Goal: Task Accomplishment & Management: Complete application form

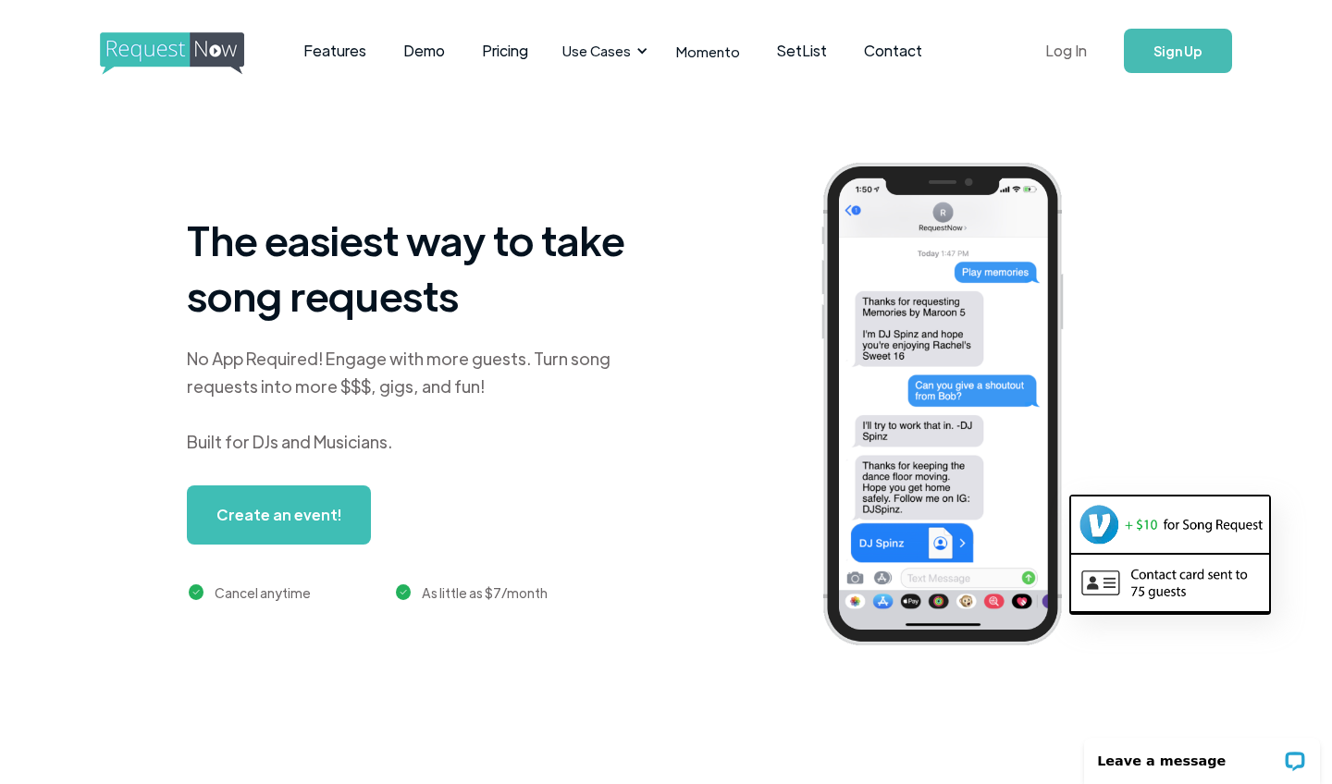
click at [739, 50] on link "Log In" at bounding box center [1066, 50] width 79 height 65
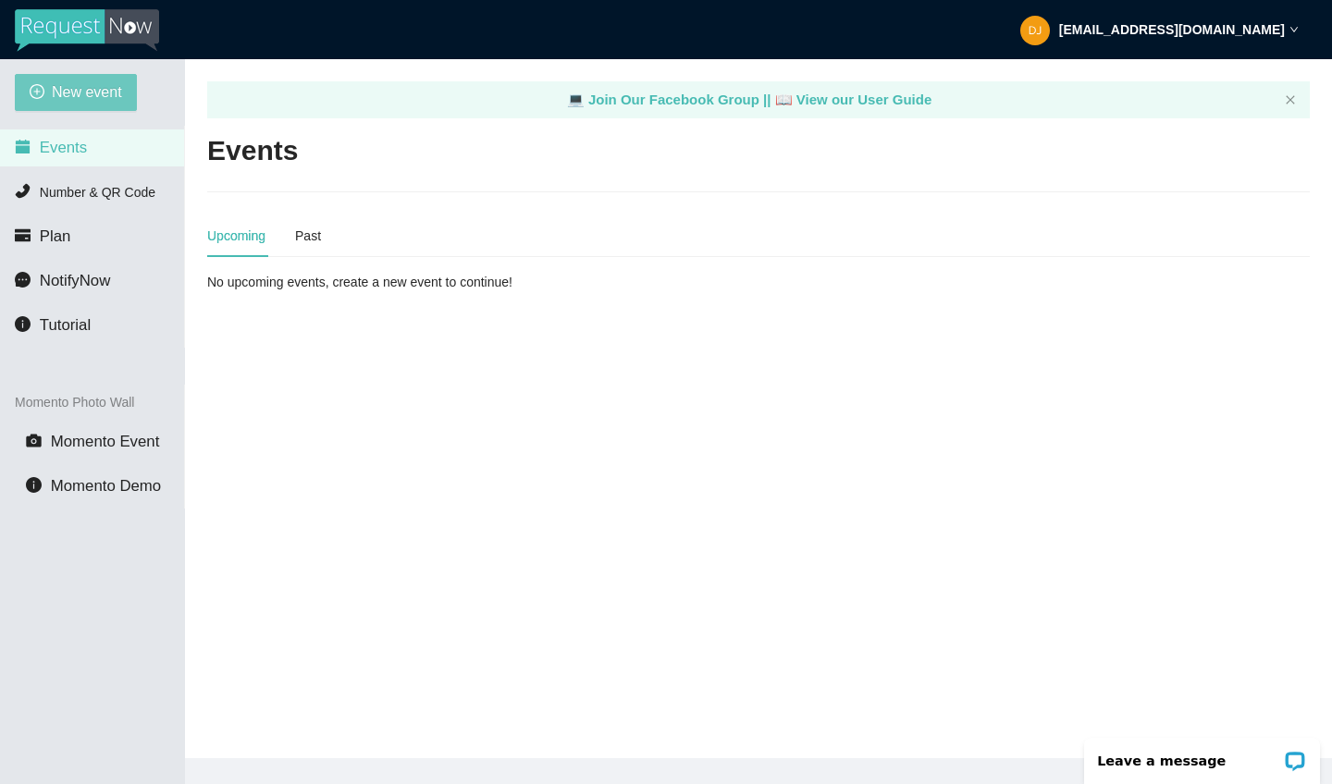
click at [102, 92] on span "New event" at bounding box center [87, 91] width 70 height 23
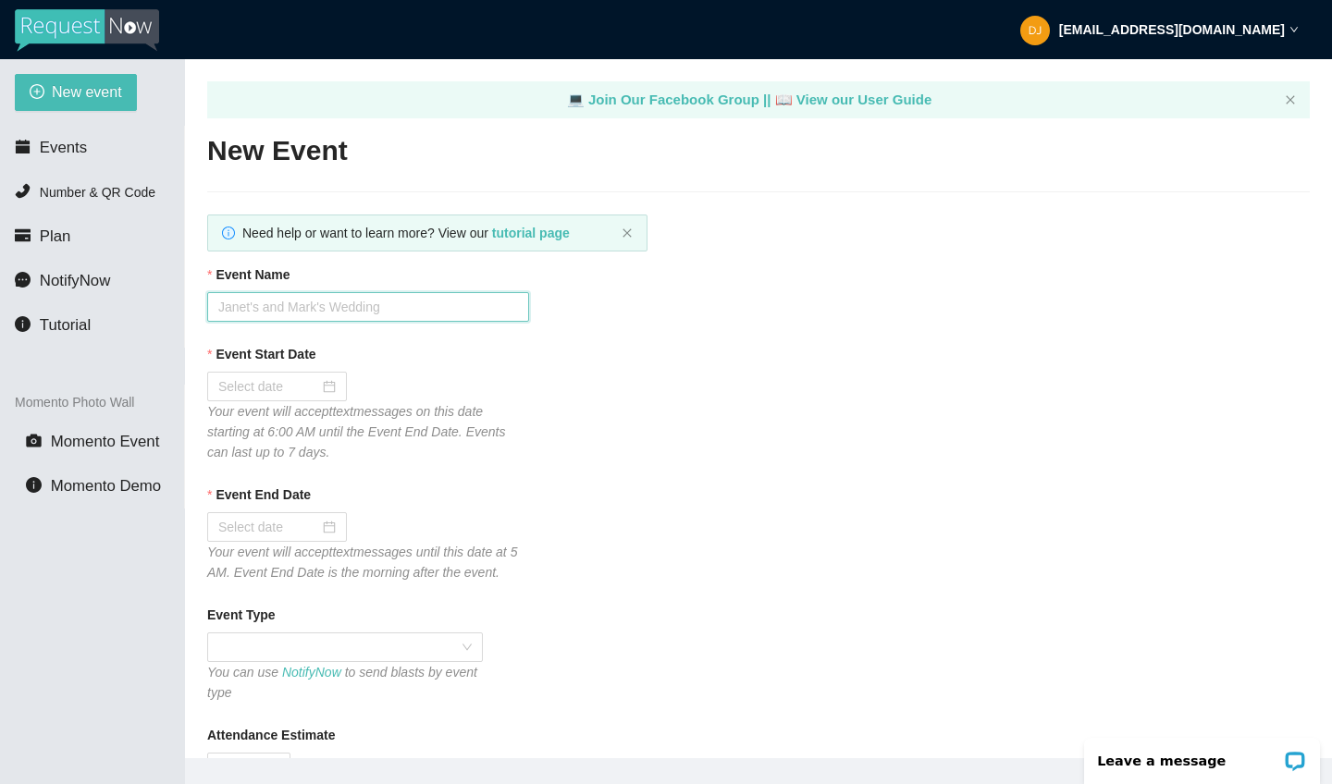
click at [437, 311] on input "Event Name" at bounding box center [368, 307] width 322 height 30
type input "Plant City [DEMOGRAPHIC_DATA] Homecoming"
click at [326, 382] on div at bounding box center [276, 386] width 117 height 20
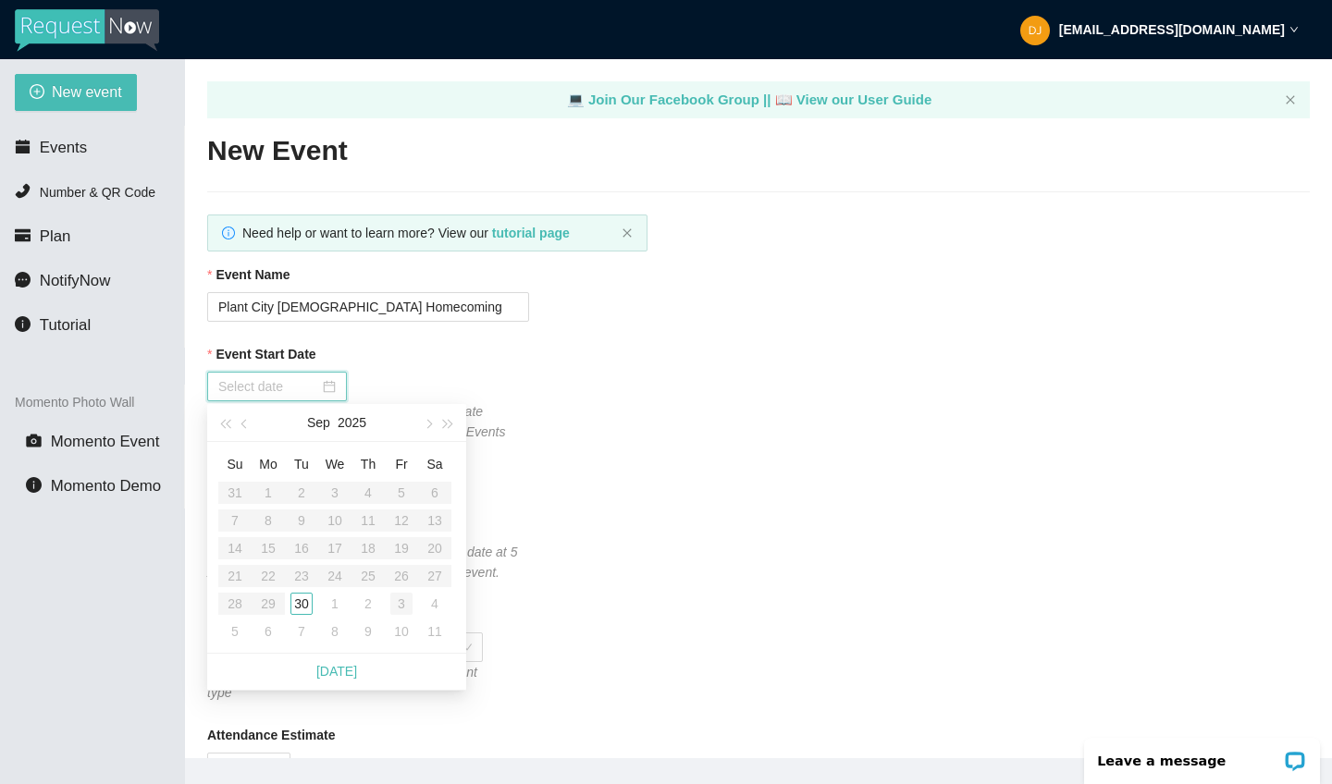
type input "[DATE]"
click at [435, 634] on div "11" at bounding box center [435, 632] width 22 height 22
type input "[DATE]"
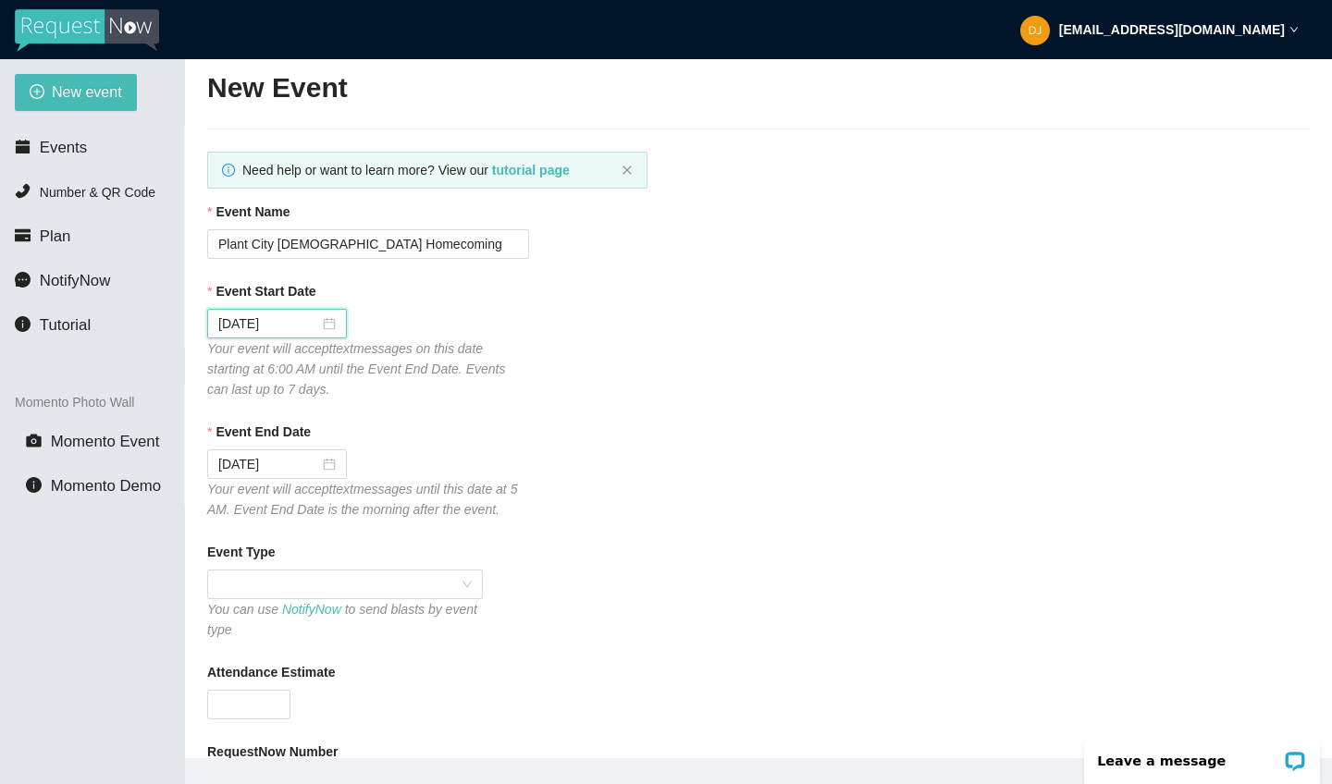
scroll to position [67, 0]
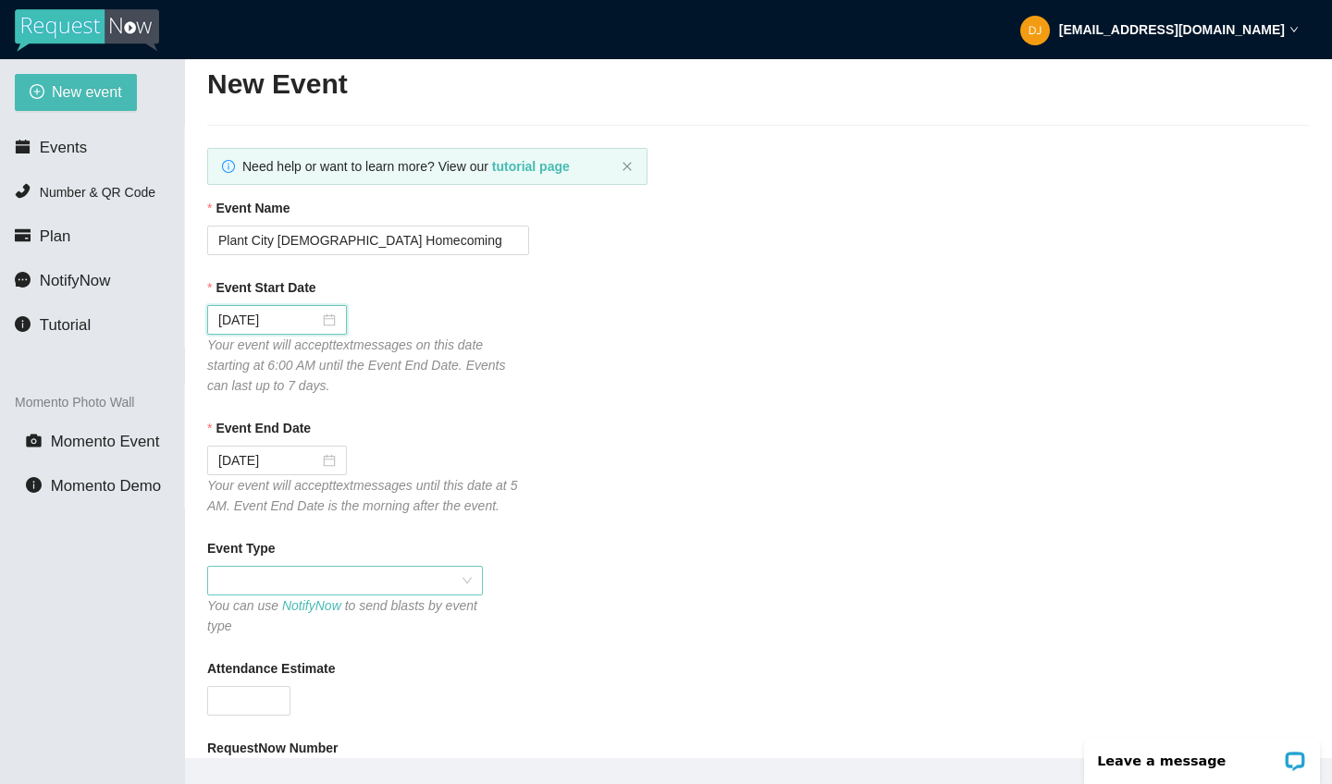
click at [319, 577] on span at bounding box center [344, 581] width 253 height 28
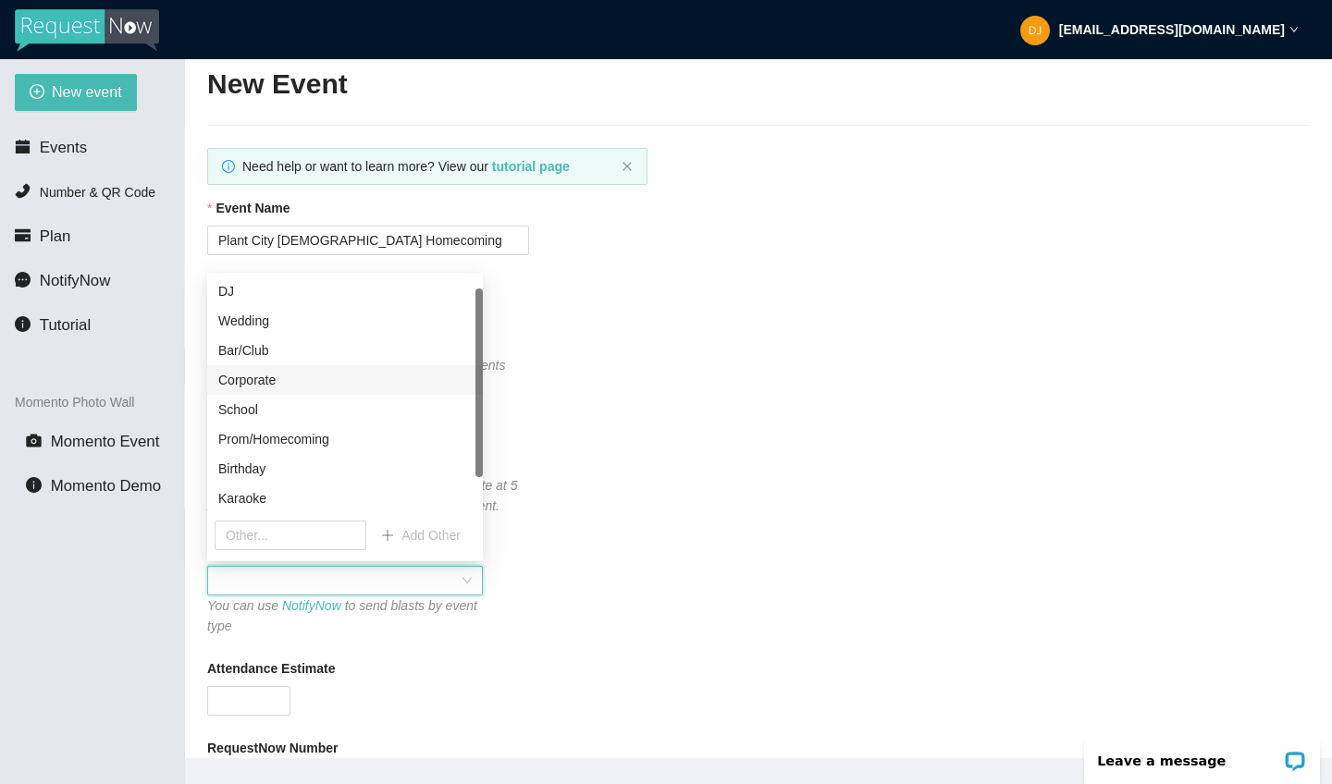
scroll to position [23, 0]
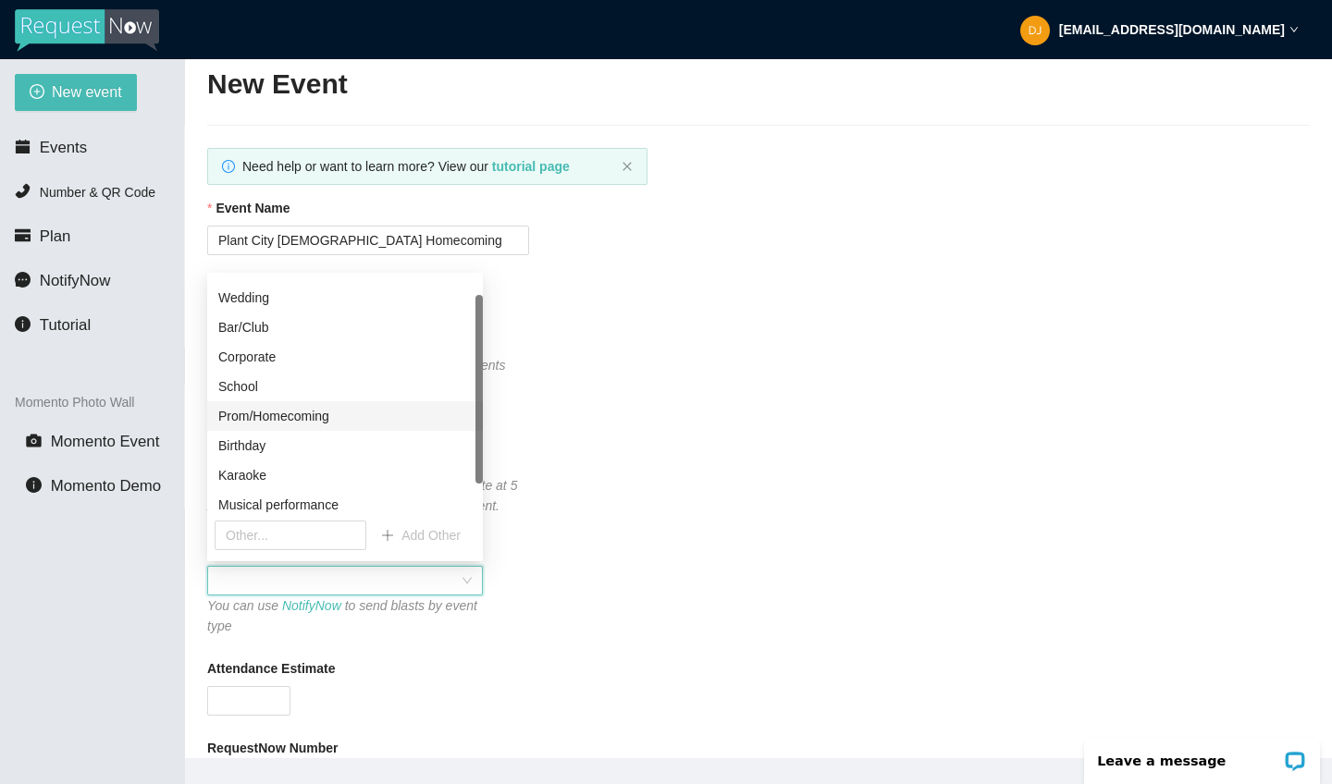
click at [300, 414] on div "Prom/Homecoming" at bounding box center [344, 416] width 253 height 20
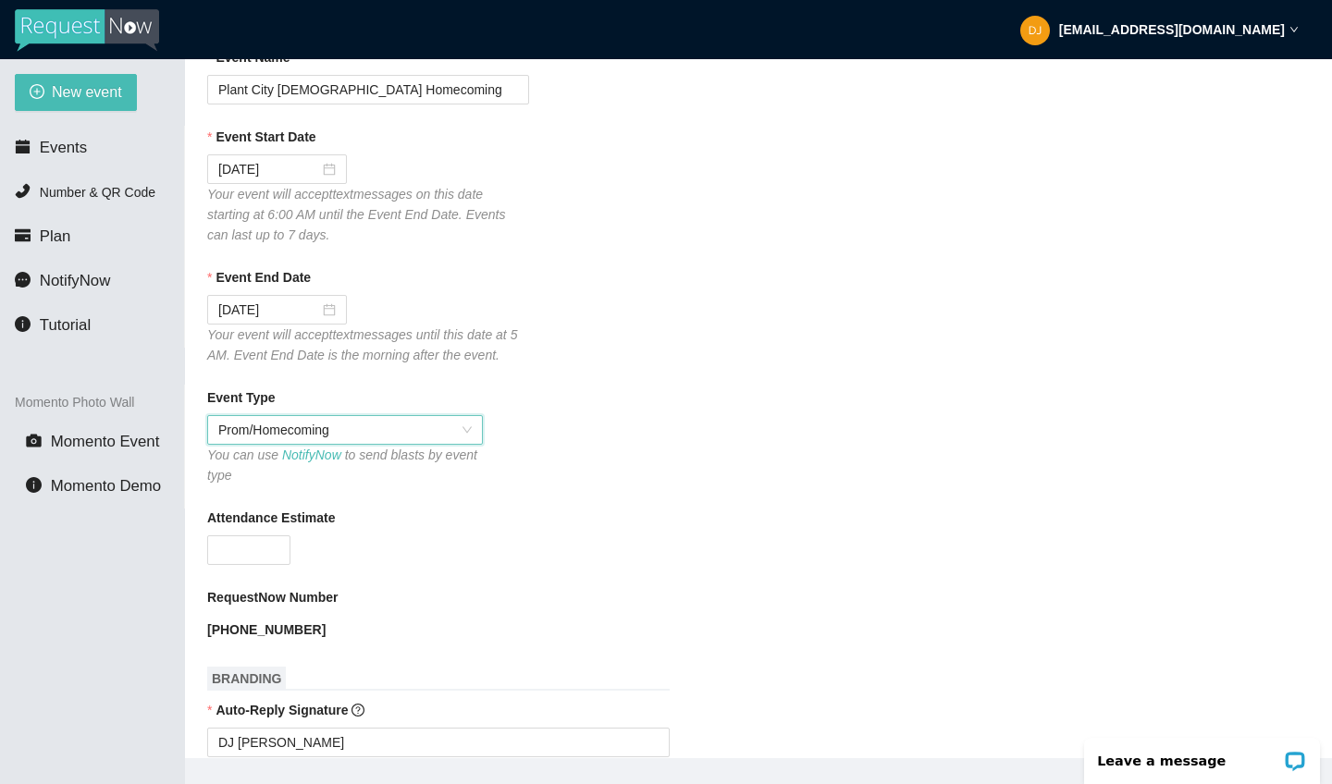
scroll to position [218, 0]
type input "0"
click at [279, 548] on span "Decrease Value" at bounding box center [279, 555] width 20 height 17
click at [254, 547] on input "0" at bounding box center [248, 549] width 81 height 28
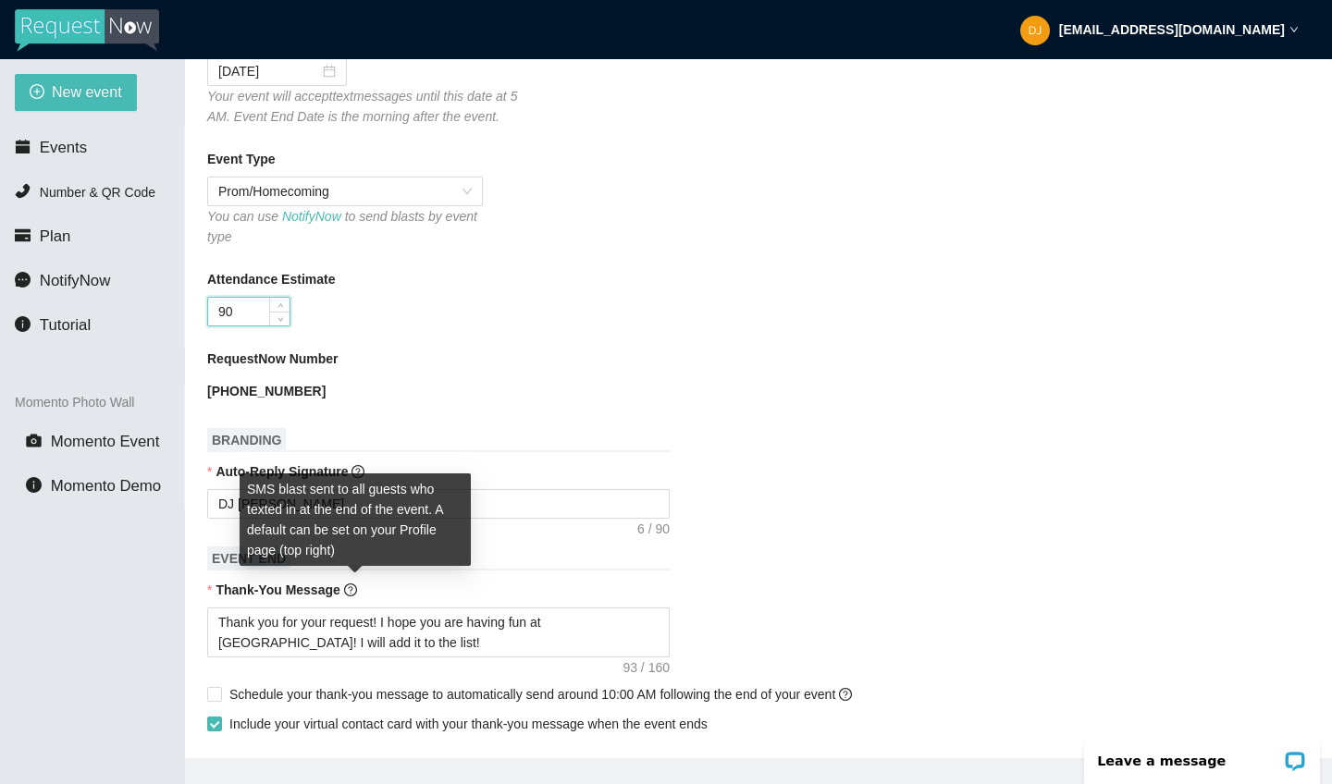
scroll to position [486, 0]
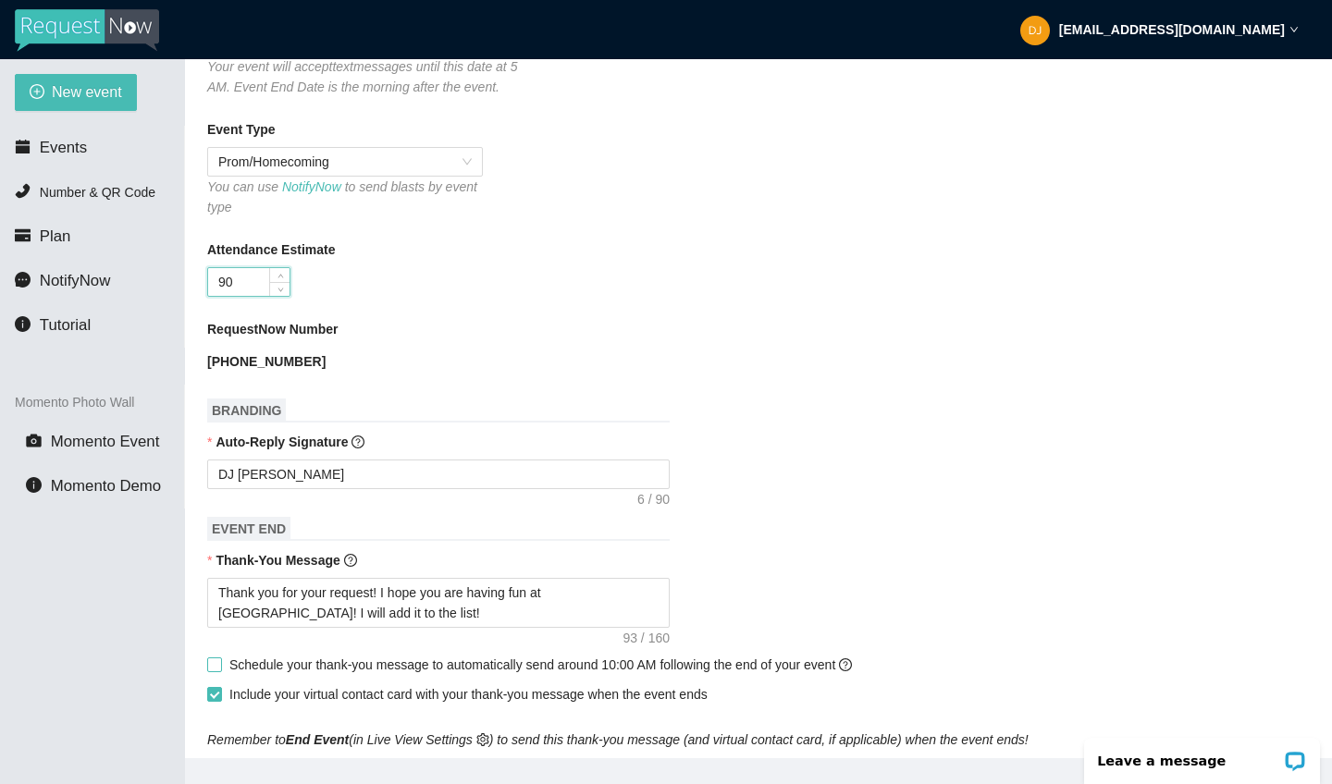
type input "90"
click at [212, 670] on span at bounding box center [214, 665] width 15 height 15
click at [212, 670] on input "Schedule your thank-you message to automatically send around 10:00 AM following…" at bounding box center [213, 664] width 13 height 13
checkbox input "true"
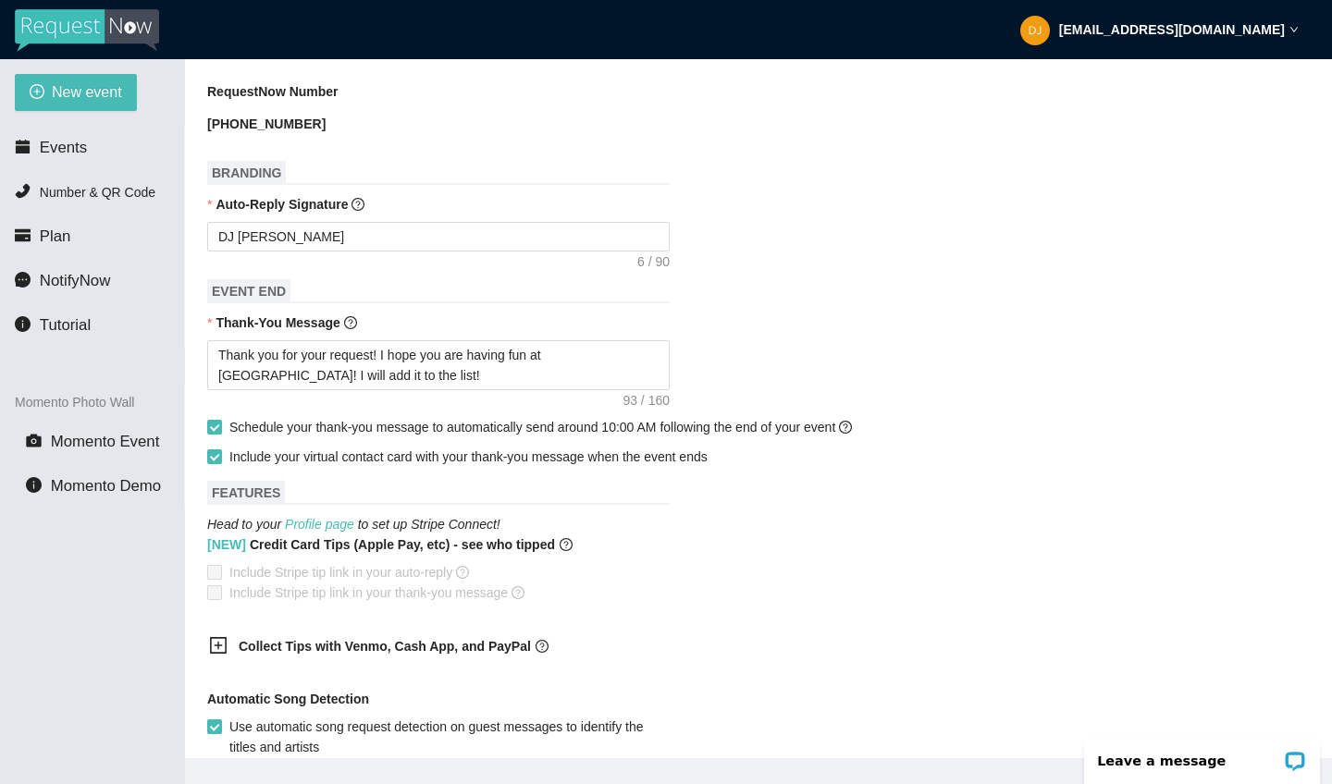
scroll to position [743, 0]
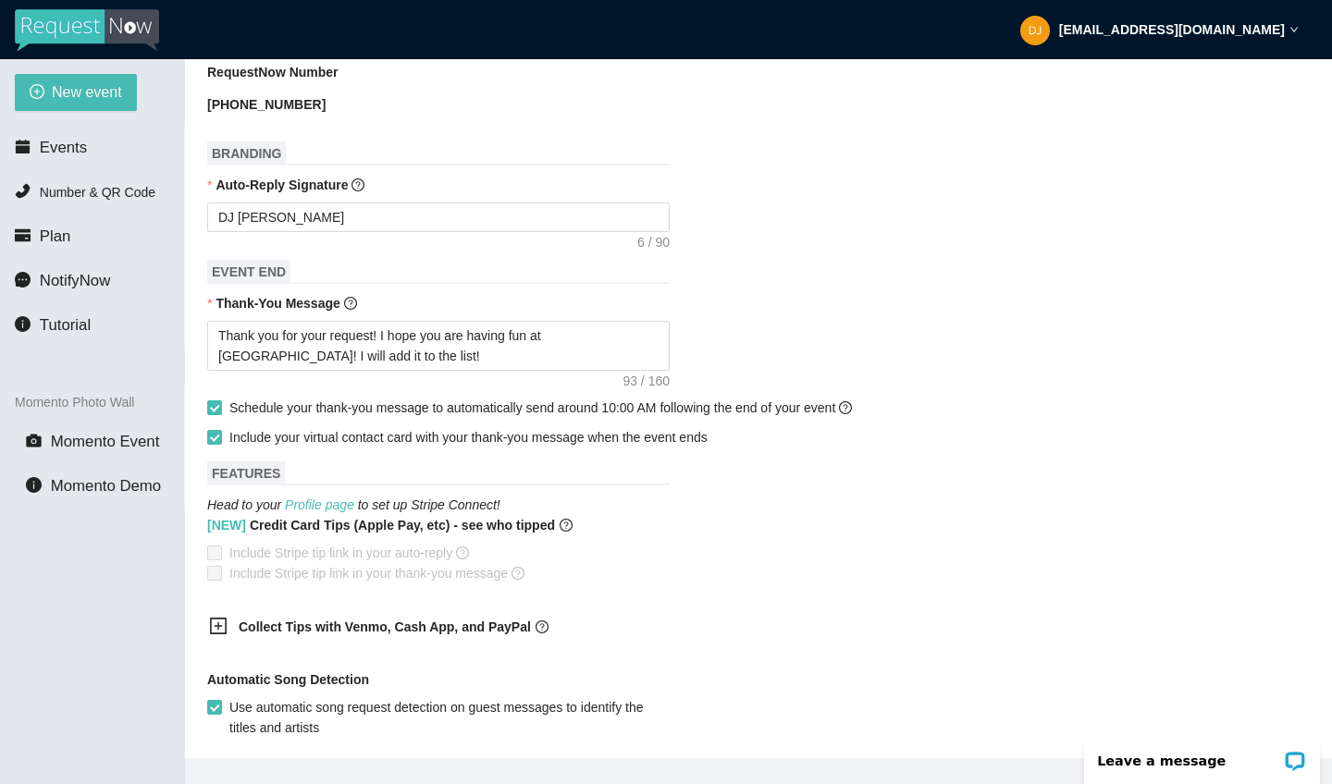
click at [217, 623] on icon "plus-square" at bounding box center [218, 626] width 18 height 18
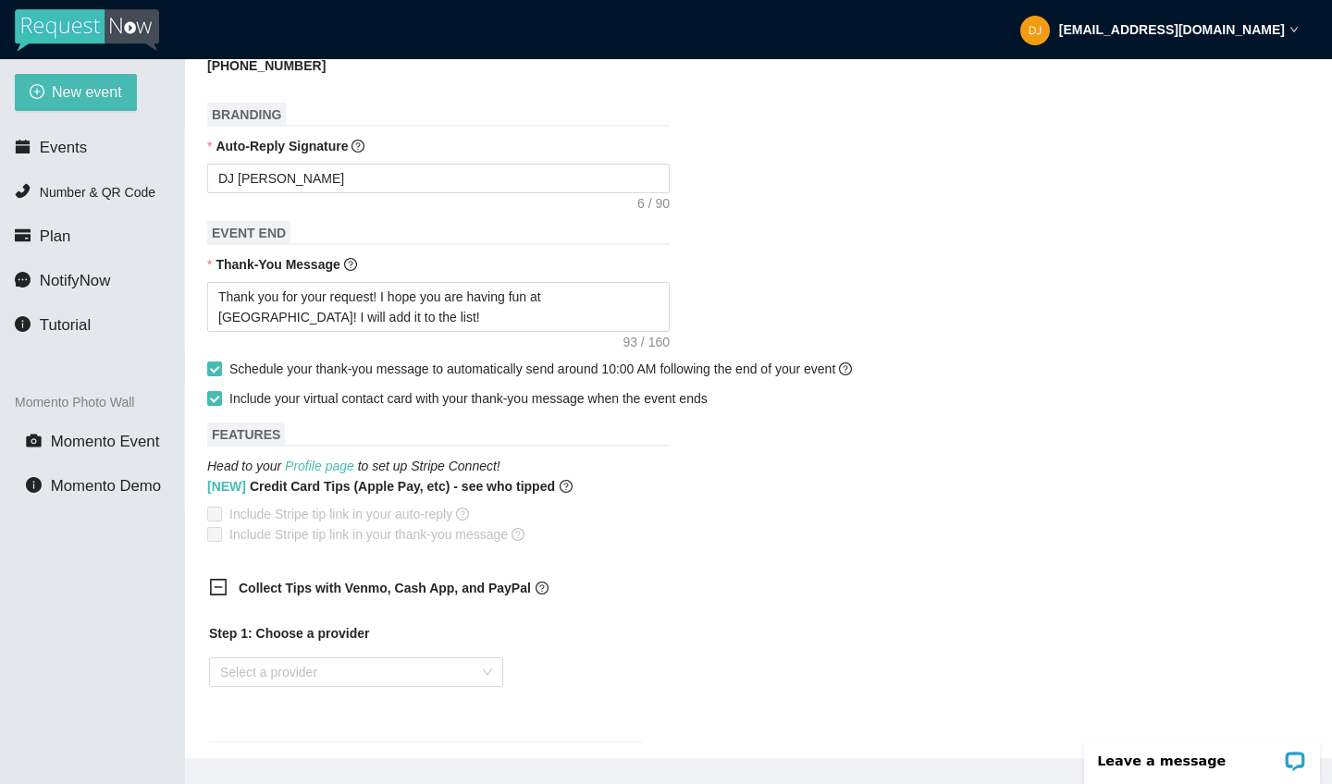
scroll to position [786, 0]
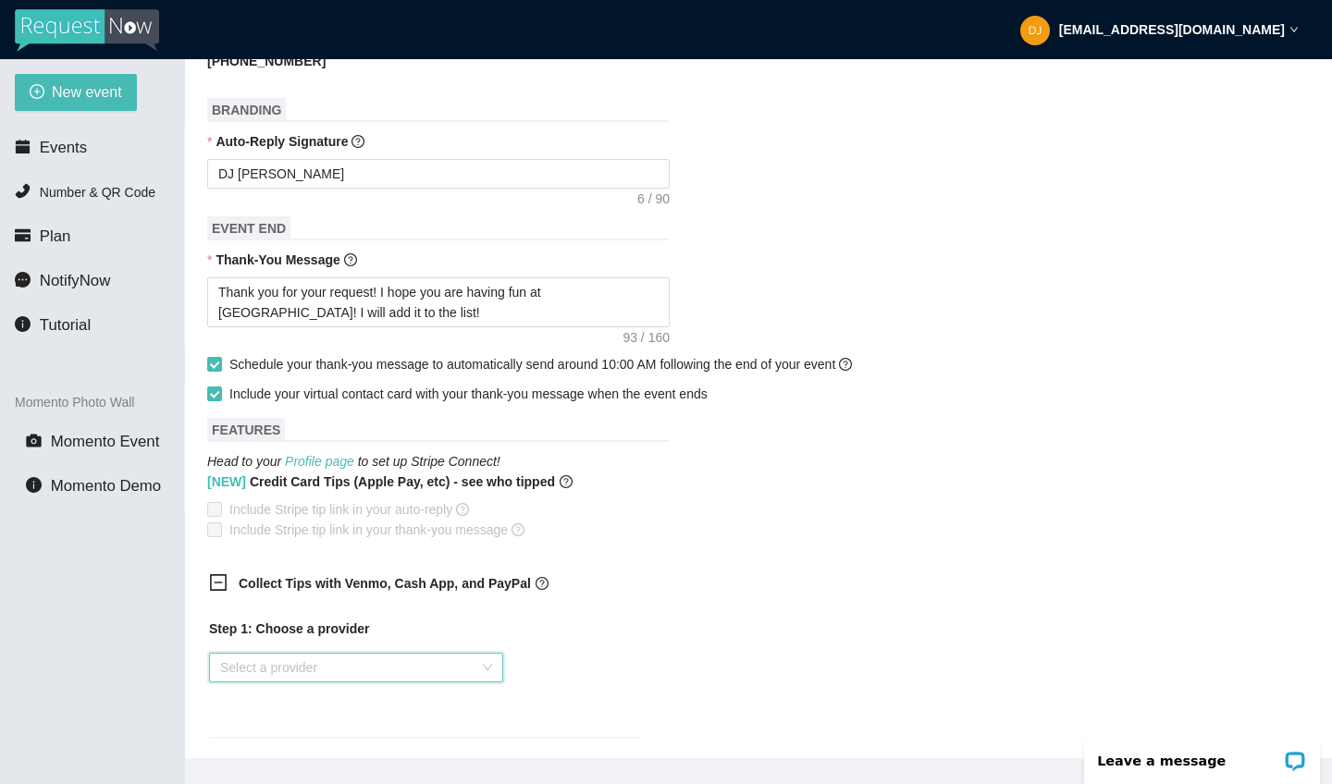
click at [279, 660] on input "search" at bounding box center [349, 668] width 259 height 28
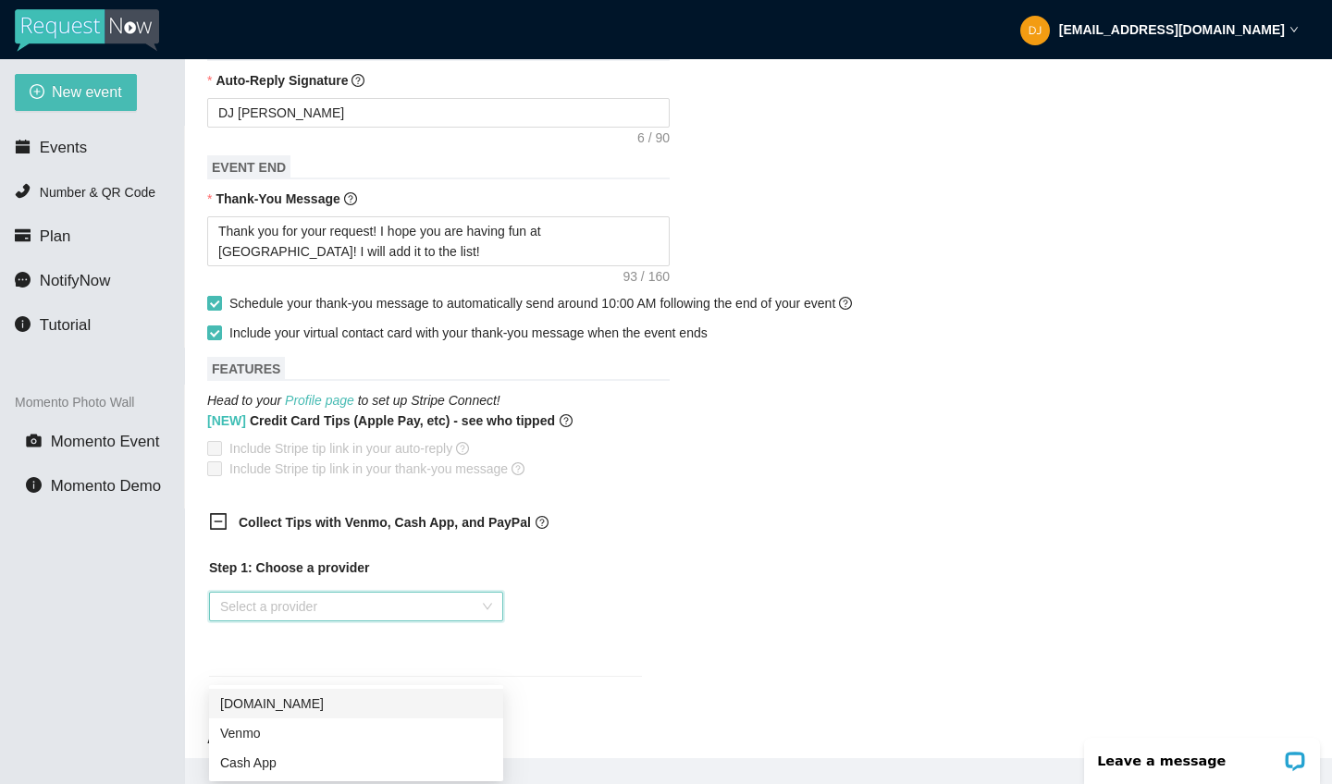
scroll to position [849, 0]
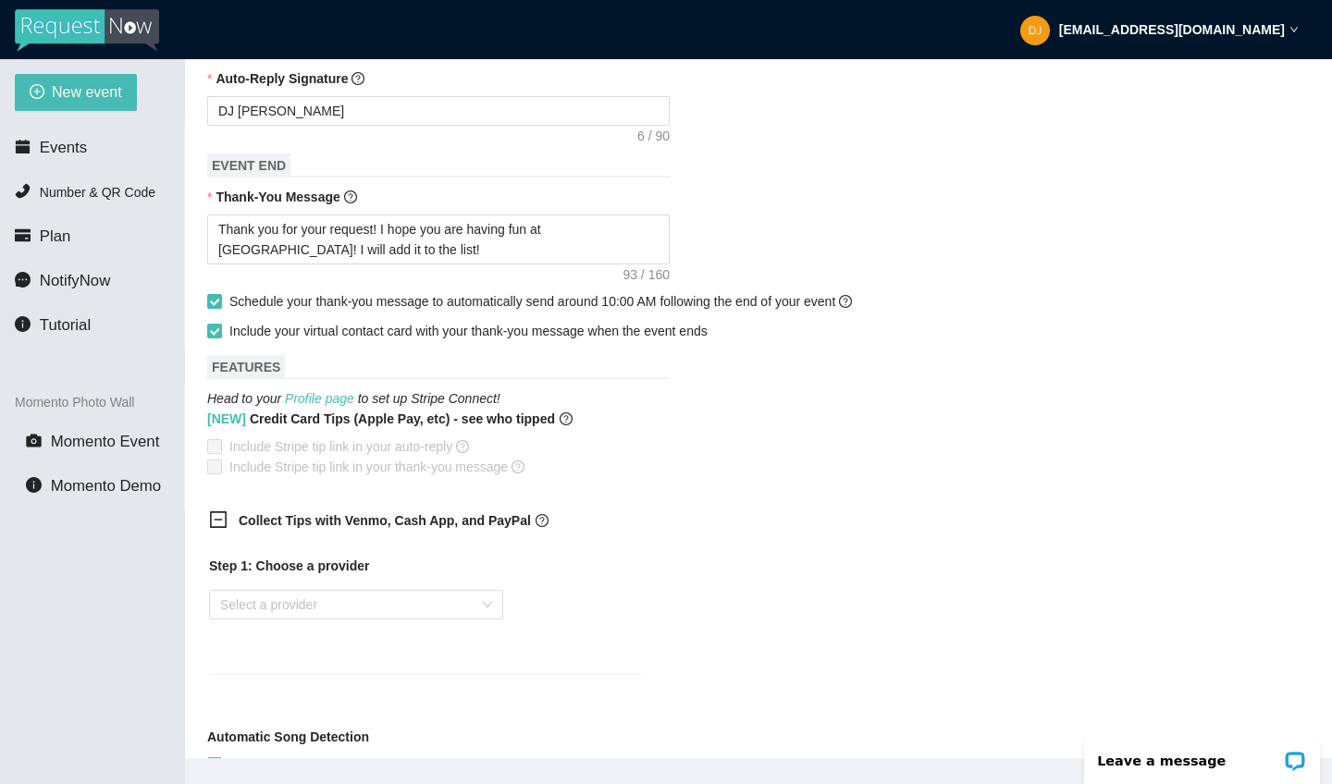
click at [527, 606] on div "Step 1: Choose a provider Select a provider" at bounding box center [425, 604] width 433 height 96
click at [430, 601] on input "search" at bounding box center [349, 605] width 259 height 28
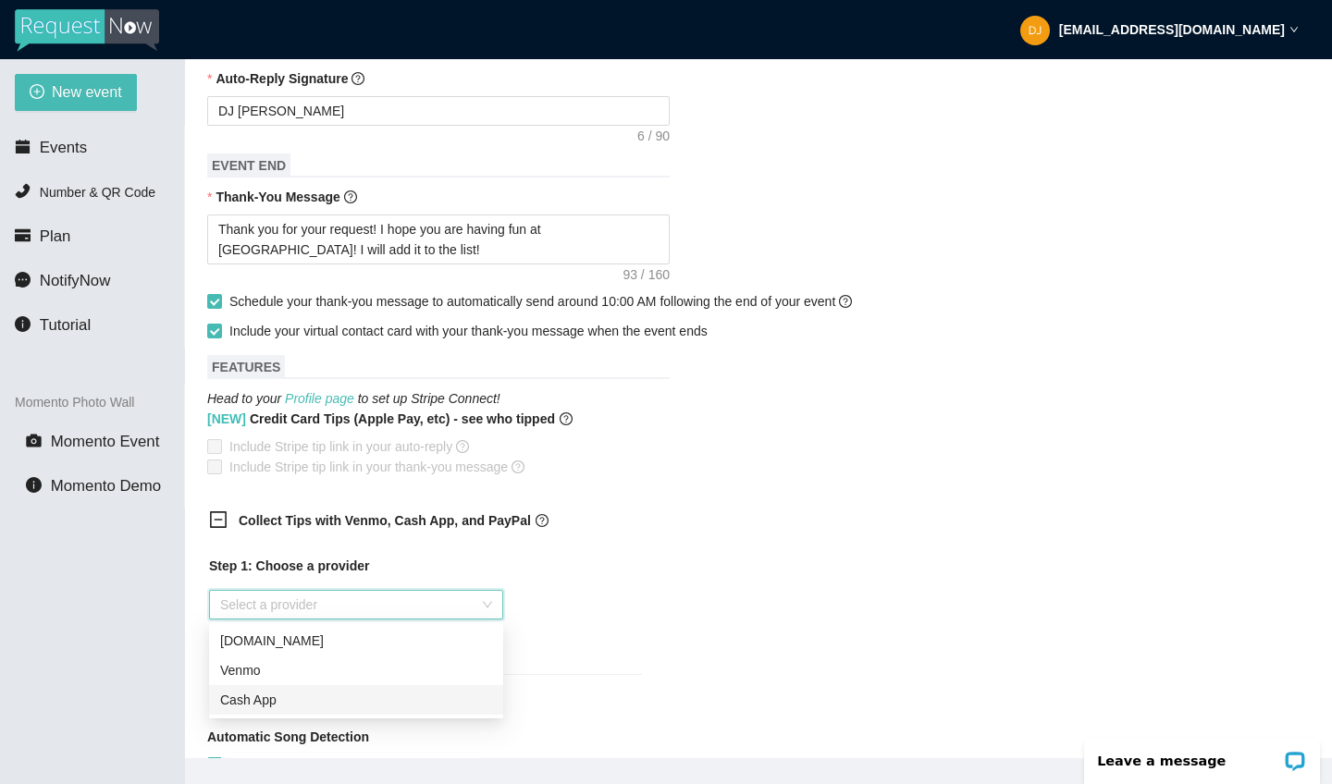
click at [291, 706] on div "Cash App" at bounding box center [356, 700] width 272 height 20
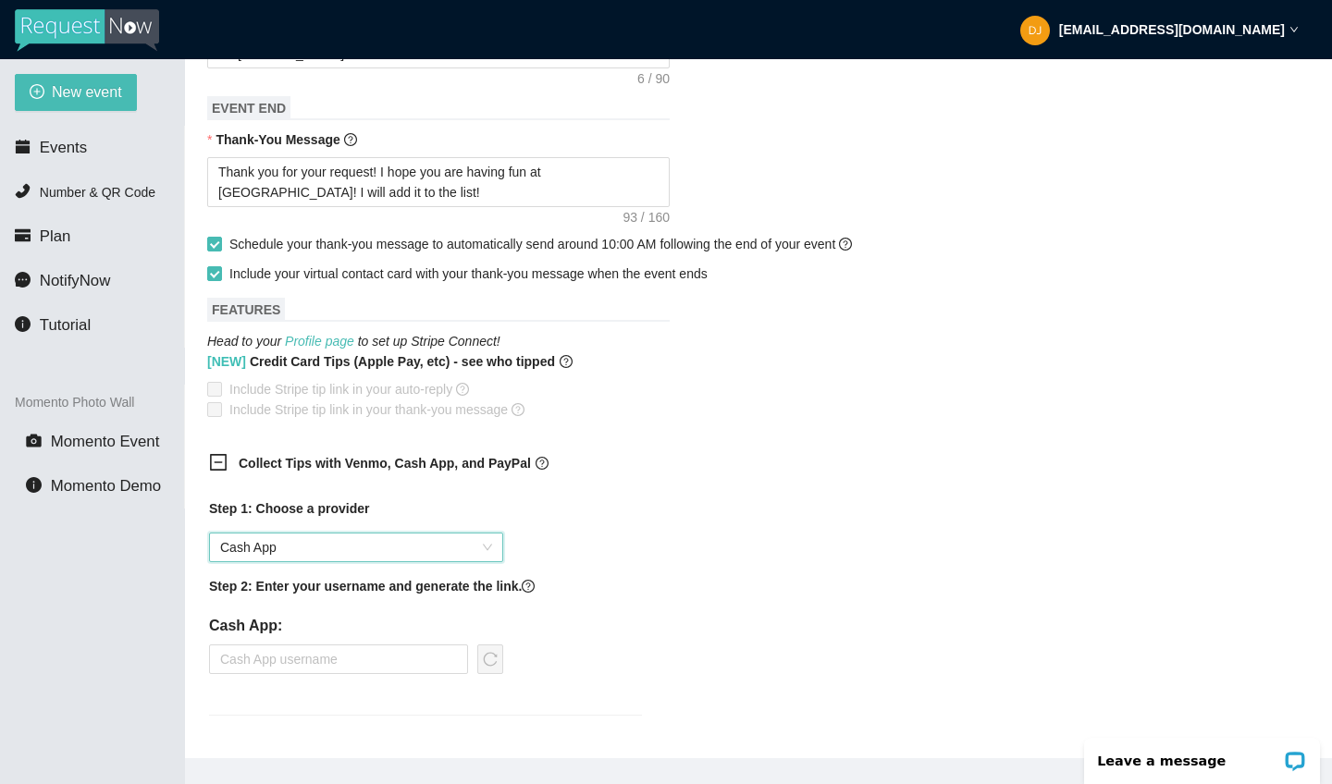
scroll to position [907, 0]
click at [325, 660] on input "text" at bounding box center [338, 659] width 259 height 30
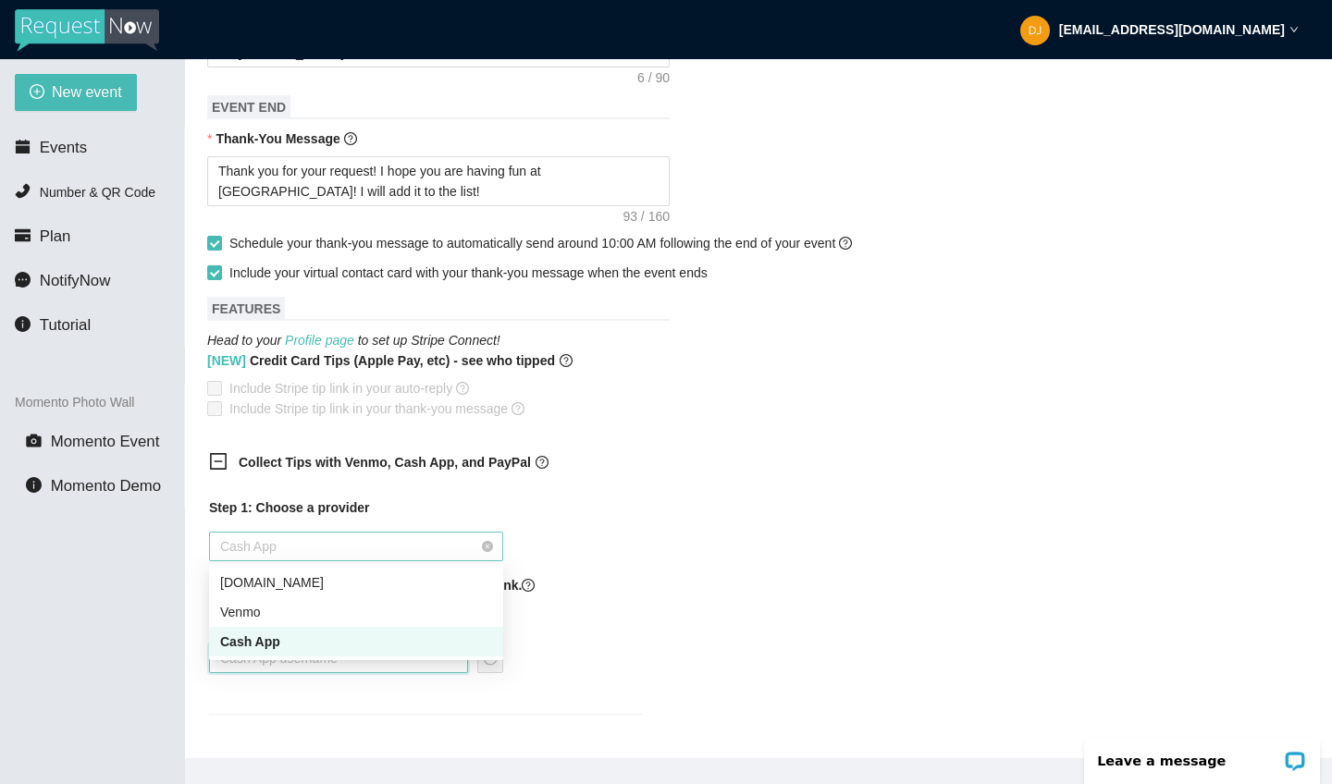
click at [343, 550] on span "Cash App" at bounding box center [356, 547] width 272 height 28
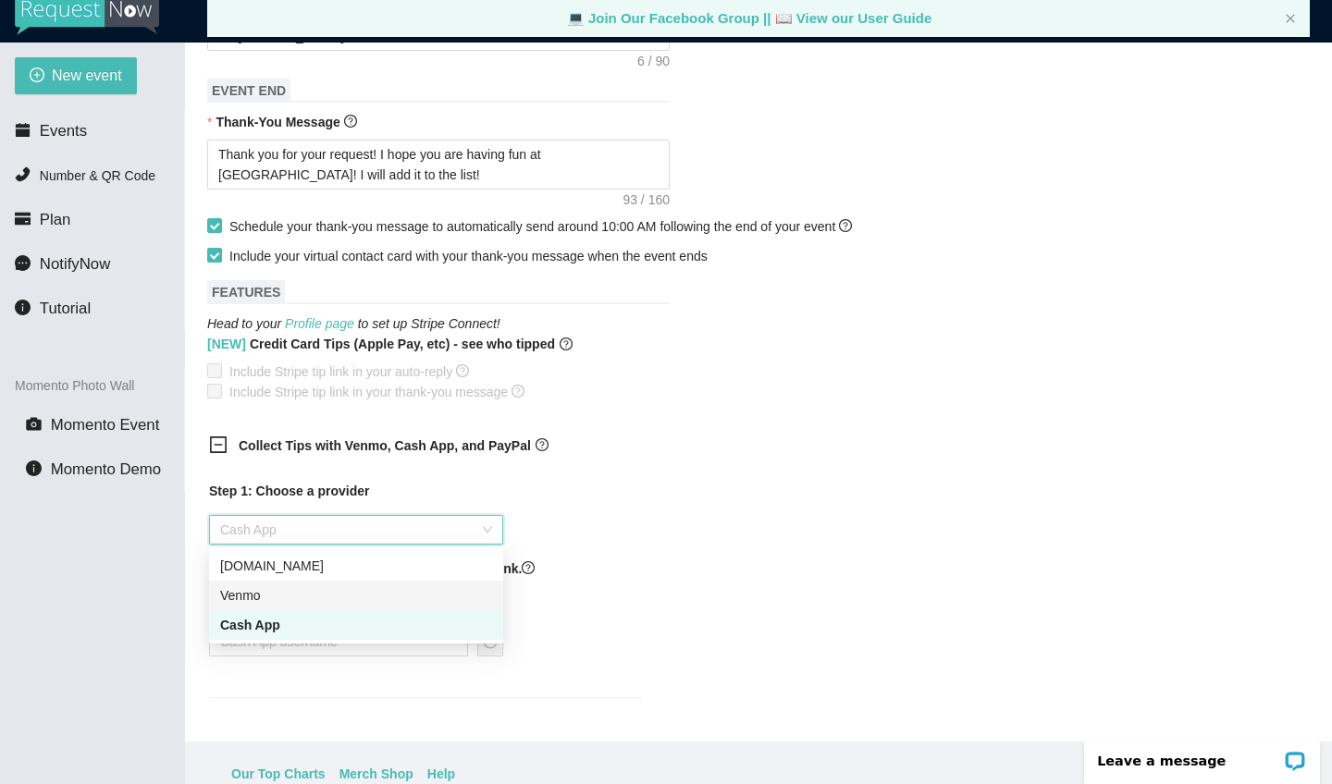
scroll to position [17, 0]
click at [459, 628] on div "Cash App" at bounding box center [356, 625] width 272 height 20
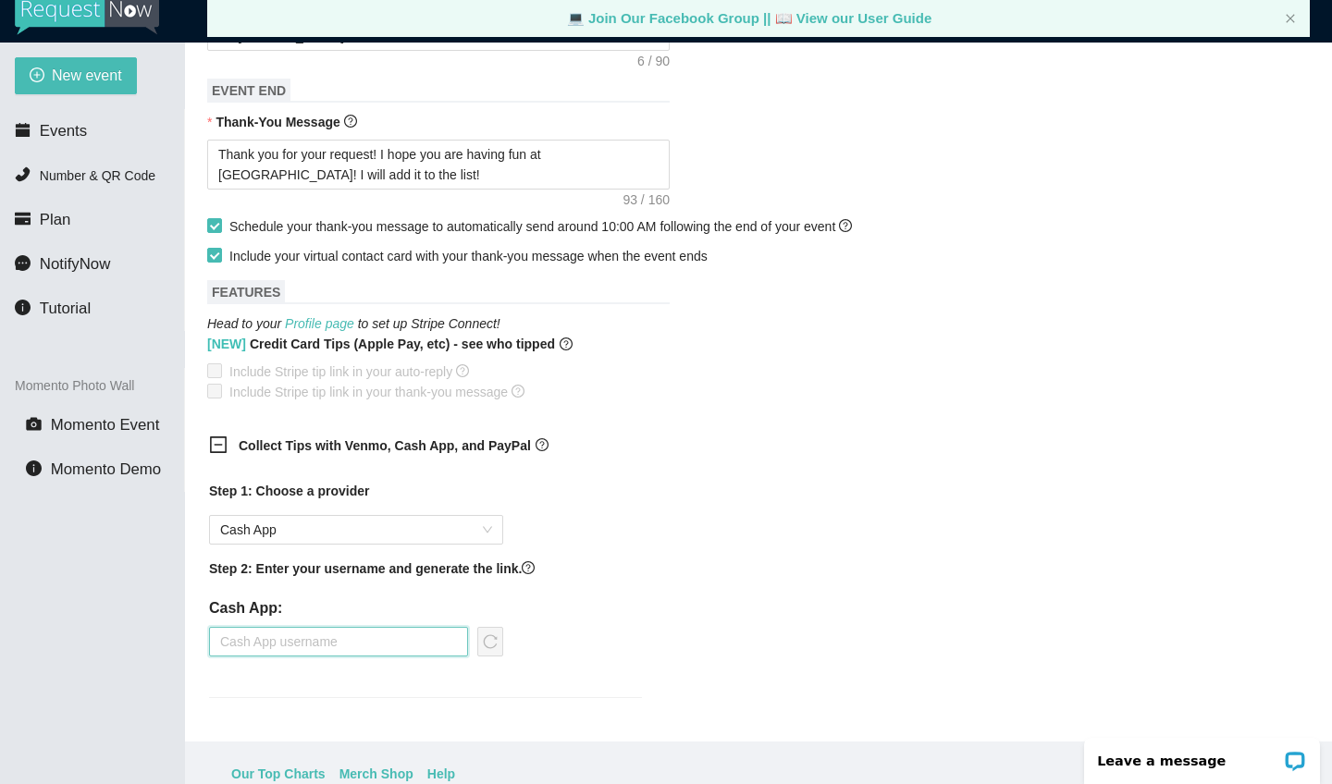
click at [368, 637] on input "text" at bounding box center [338, 642] width 259 height 30
type input "$Robthedisciple"
click at [495, 645] on icon "reload" at bounding box center [491, 641] width 14 height 14
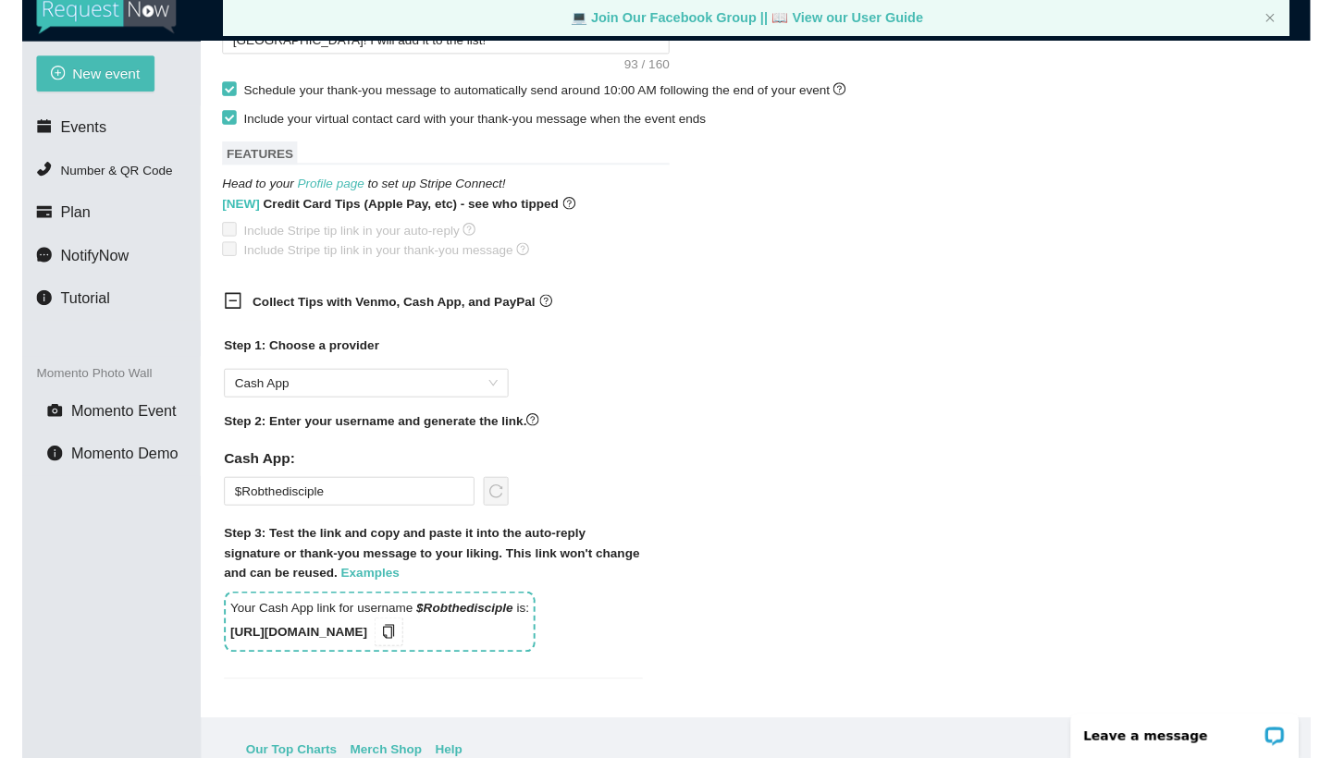
scroll to position [1042, 0]
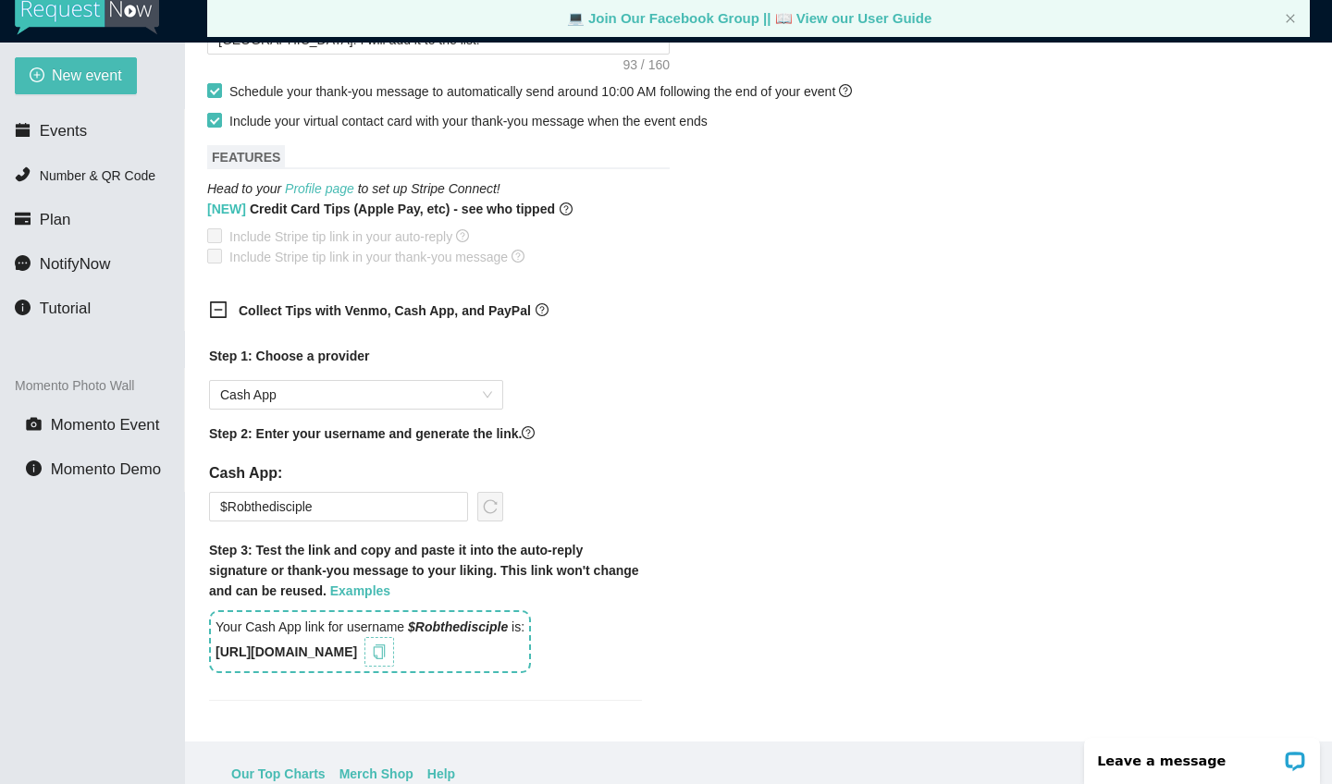
click at [387, 651] on icon "copy" at bounding box center [379, 652] width 15 height 15
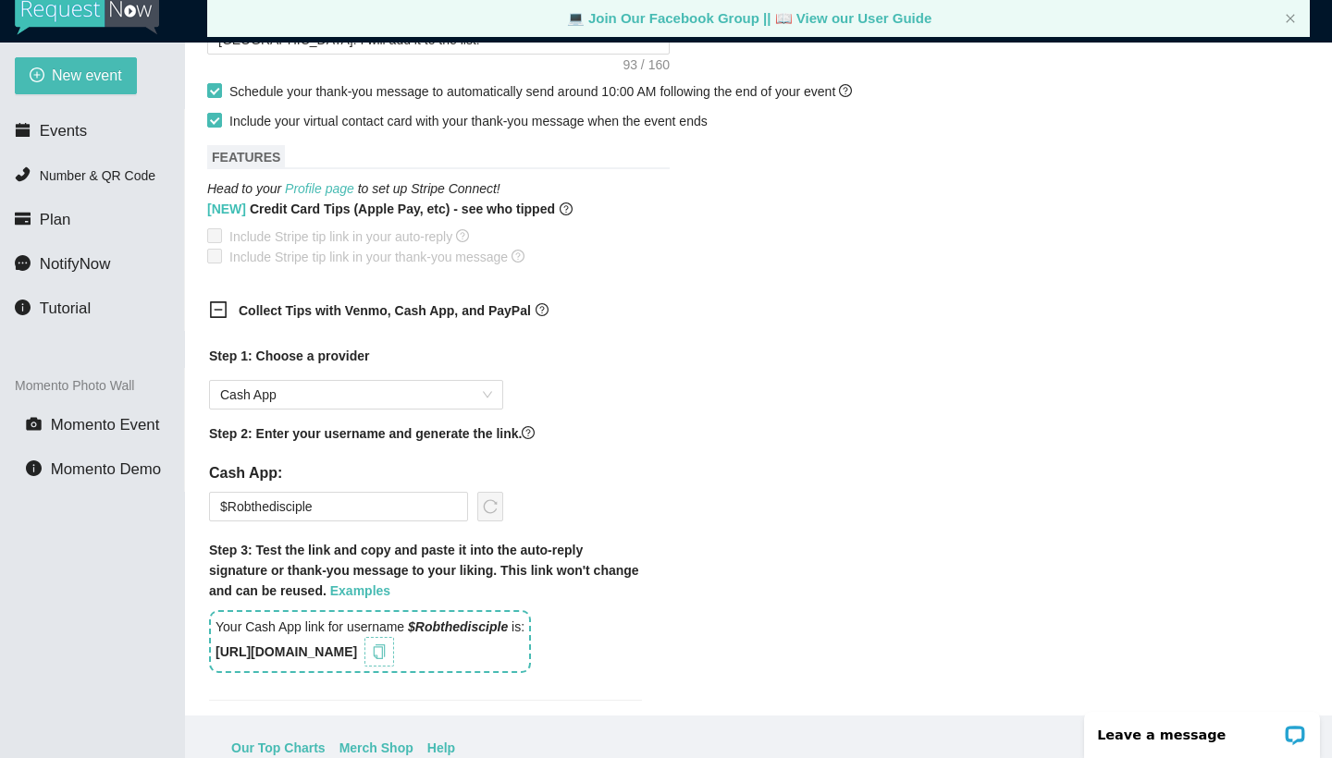
click at [387, 648] on icon "copy" at bounding box center [379, 652] width 15 height 15
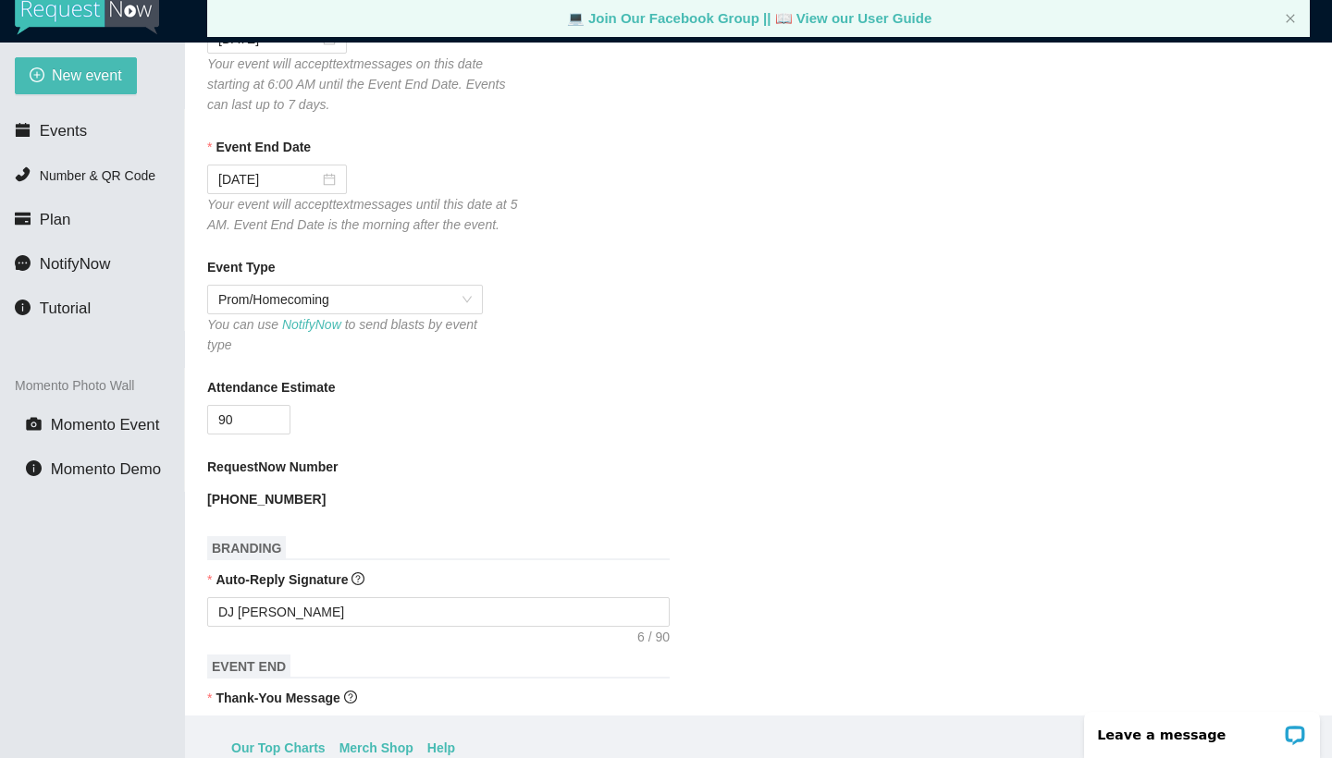
scroll to position [333, 0]
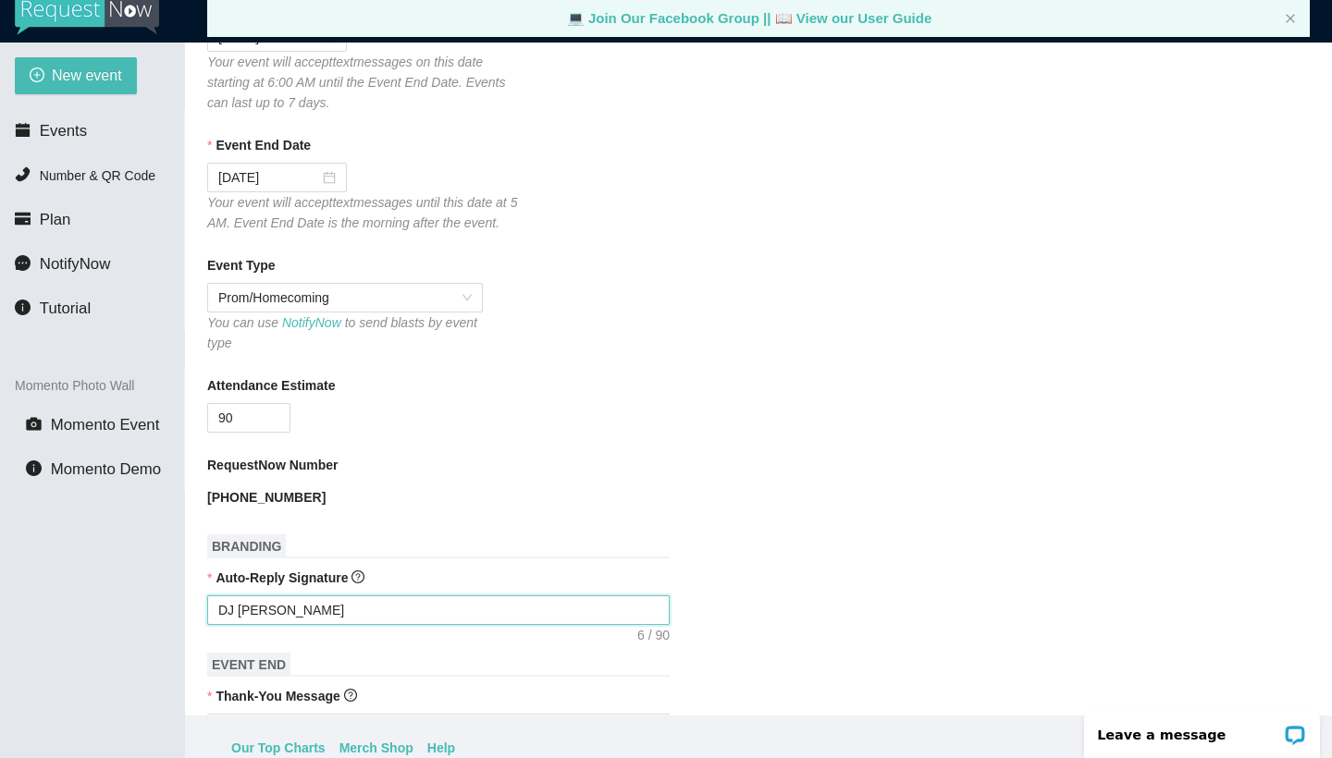
click at [331, 603] on textarea "DJ [PERSON_NAME]" at bounding box center [438, 611] width 462 height 30
type textarea "DJ [PERSON_NAME]"
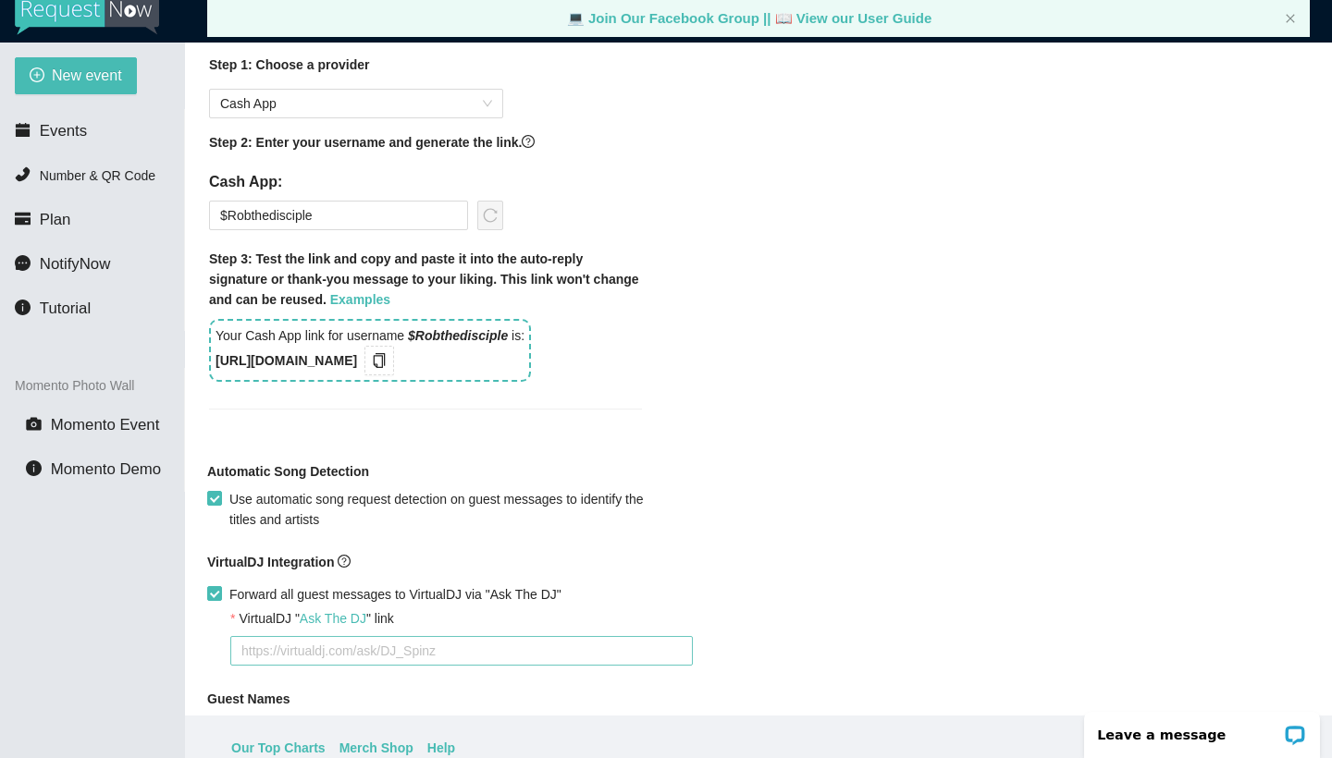
scroll to position [1345, 0]
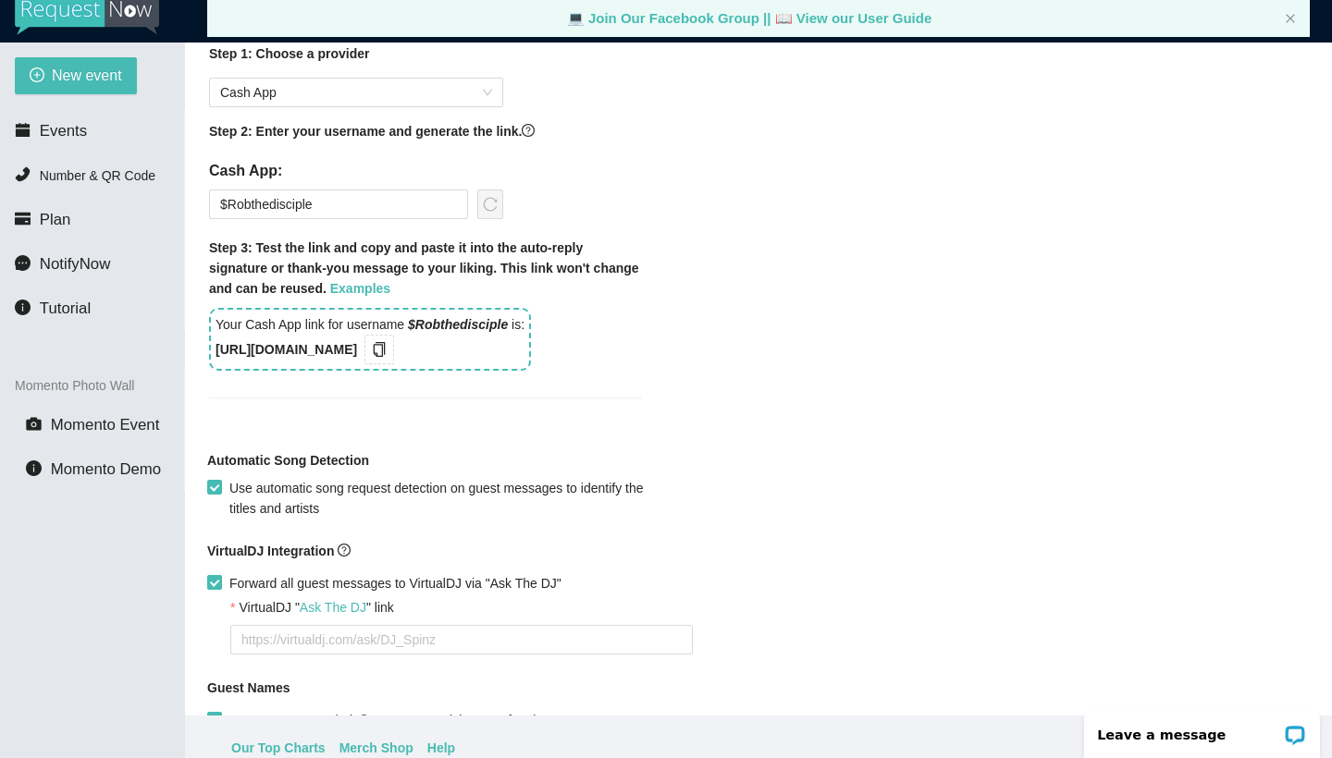
type textarea "DJ [PERSON_NAME]"
click at [218, 582] on input "Forward all guest messages to VirtualDJ via "Ask The DJ"" at bounding box center [213, 581] width 13 height 13
checkbox input "false"
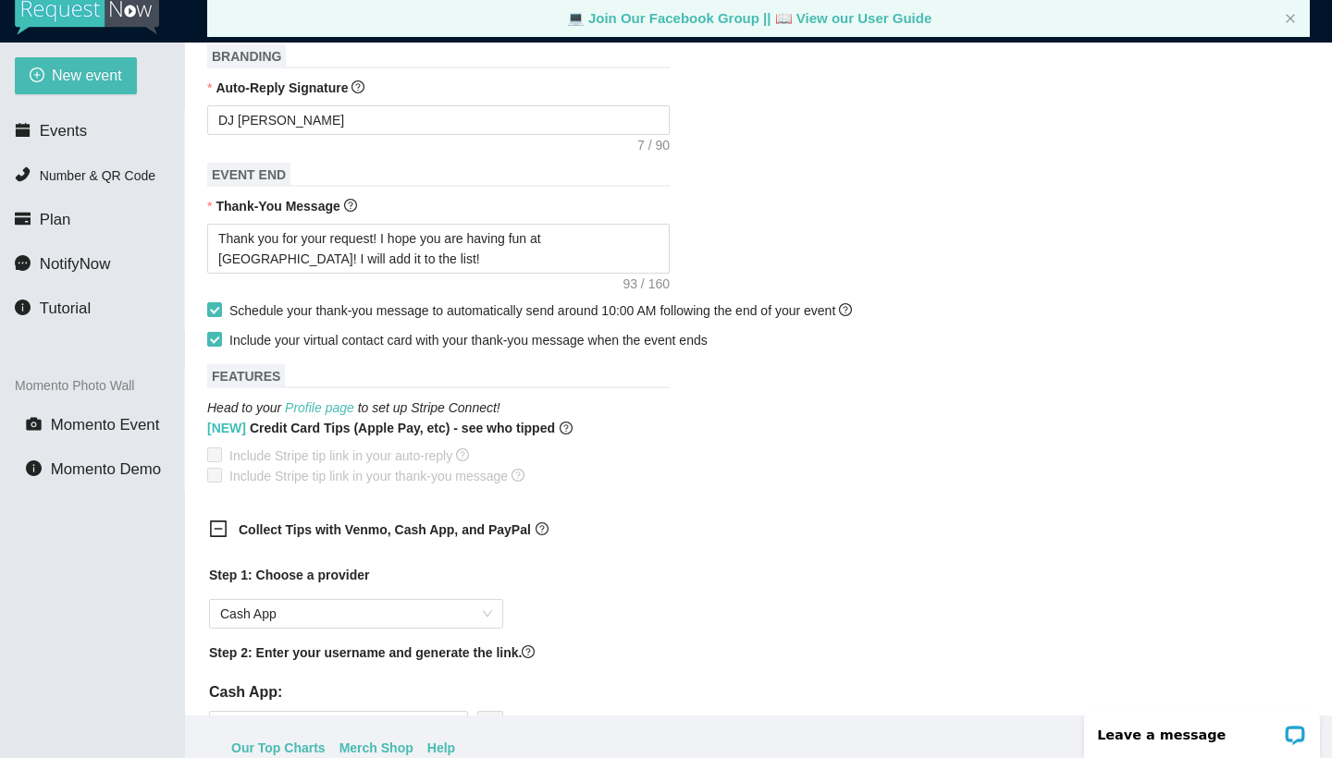
scroll to position [808, 0]
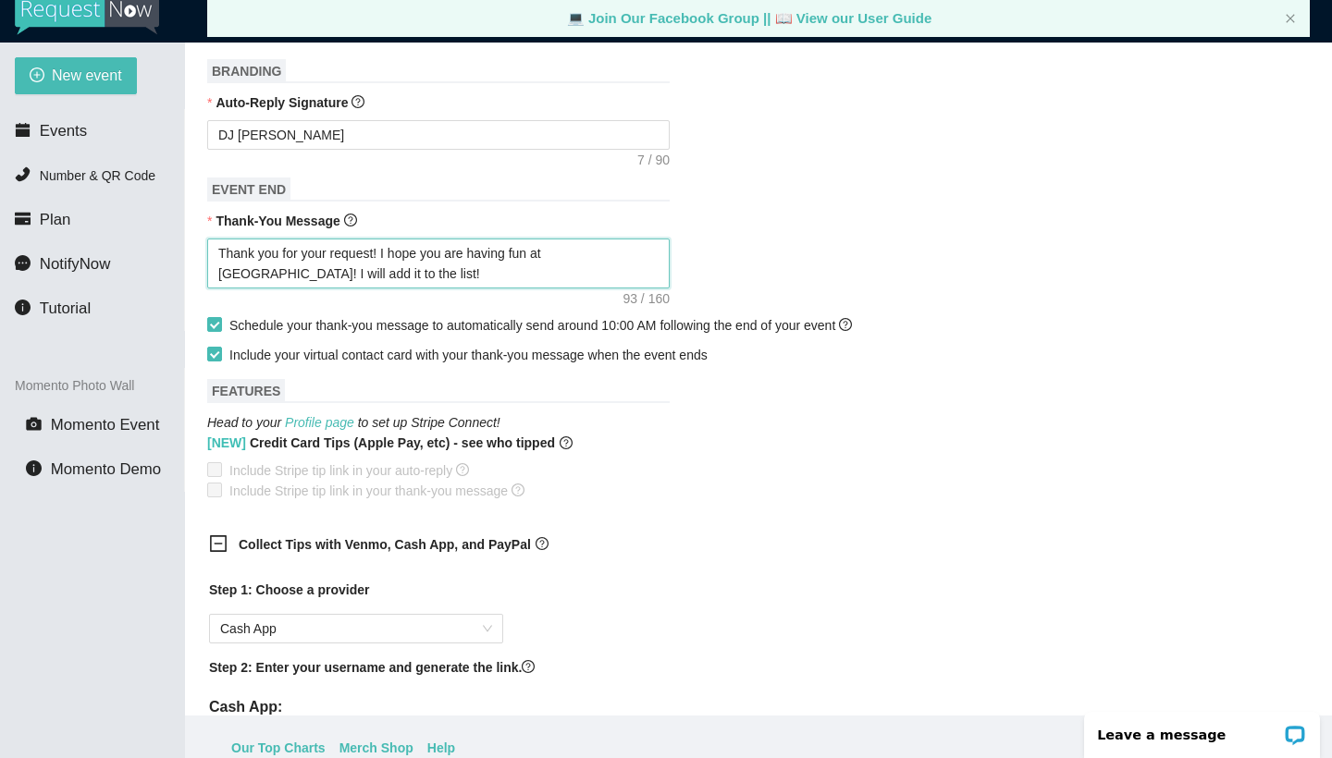
click at [353, 274] on textarea "Thank you for your request! I hope you are having fun at [GEOGRAPHIC_DATA]! I w…" at bounding box center [438, 264] width 462 height 50
drag, startPoint x: 382, startPoint y: 272, endPoint x: 383, endPoint y: 252, distance: 19.4
click at [383, 252] on textarea "Thank you for your request! I hope you are having fun at [GEOGRAPHIC_DATA]! I w…" at bounding box center [438, 264] width 462 height 50
type textarea "Thank you for your request!"
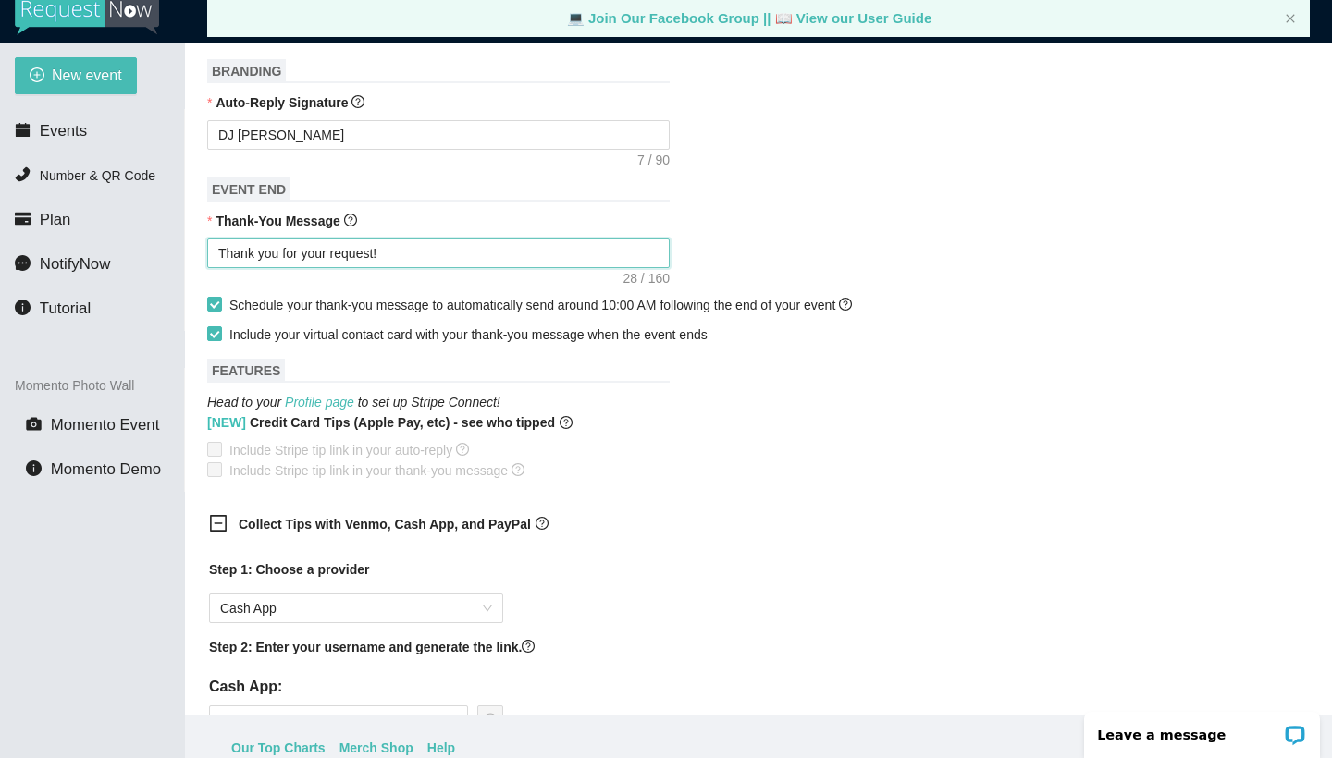
type textarea "Thank you for your request! I"
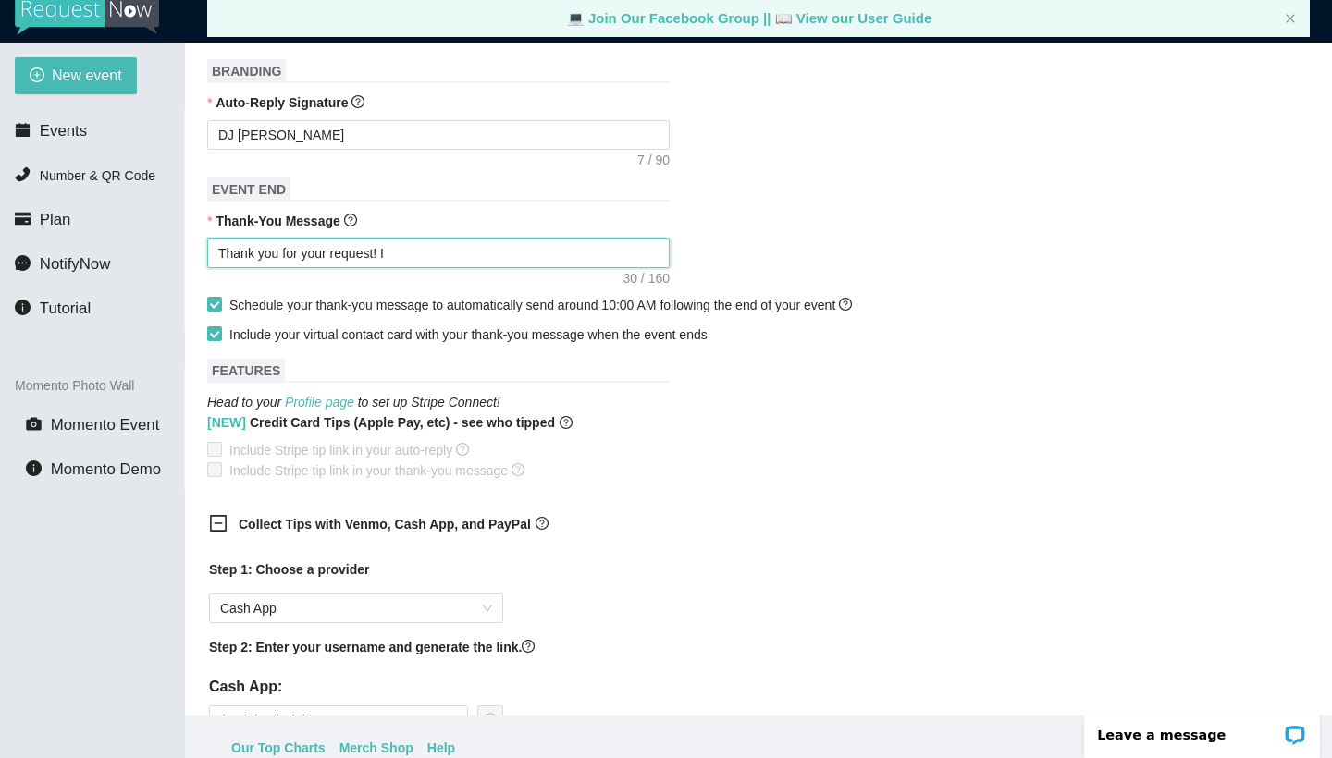
type textarea "Thank you for your request! I"
type textarea "Thank you for your request!"
type textarea "Thank you for your request! F"
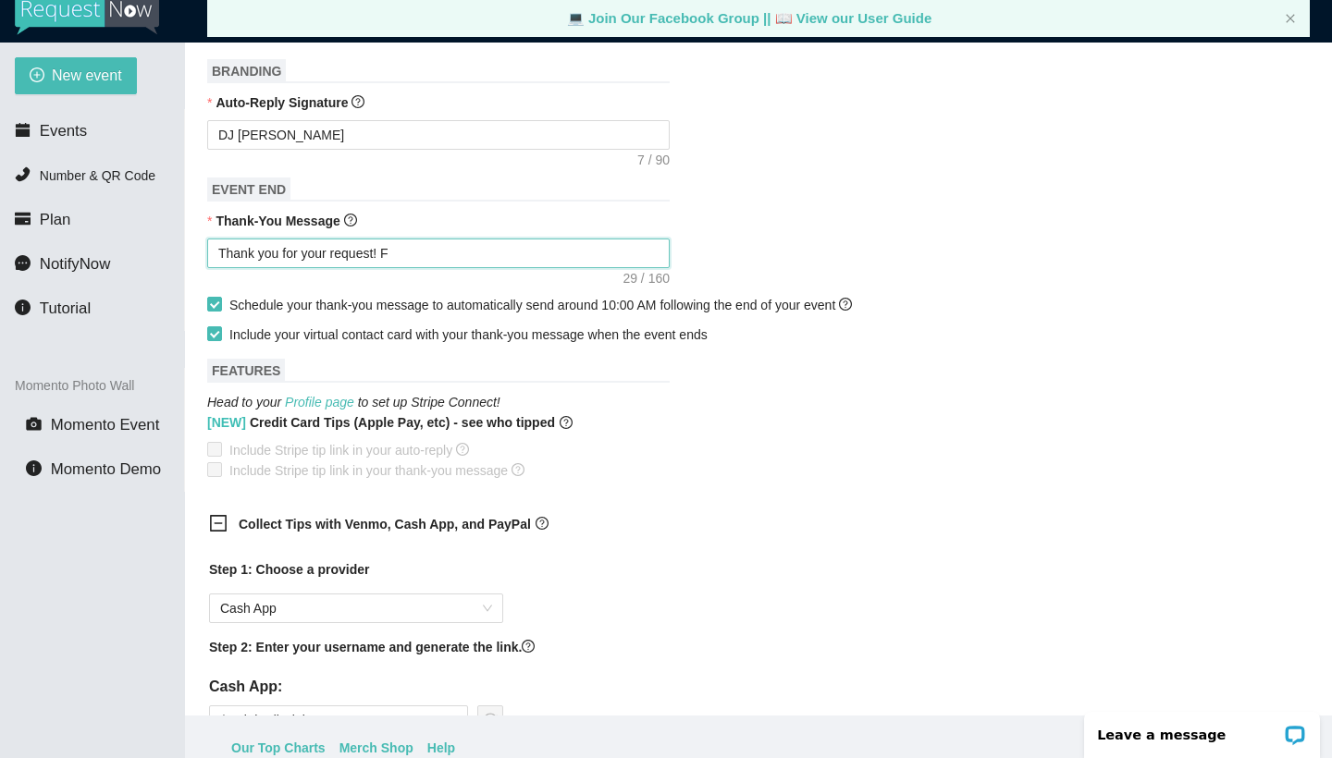
type textarea "Thank you for your request!"
type textarea "Thank you for your request! L"
type textarea "Thank you for your request! Lo"
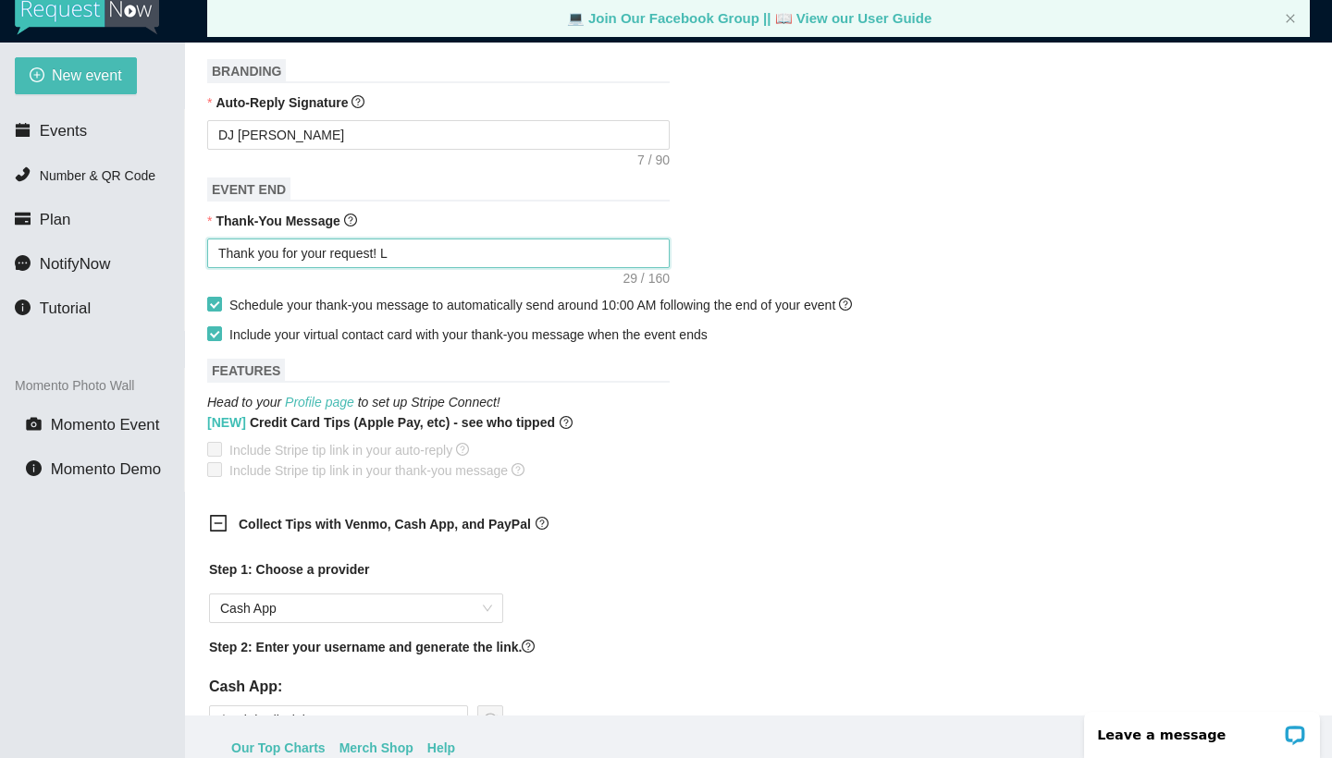
type textarea "Thank you for your request! Lo"
type textarea "Thank you for your request! Loo"
type textarea "Thank you for your request! Look"
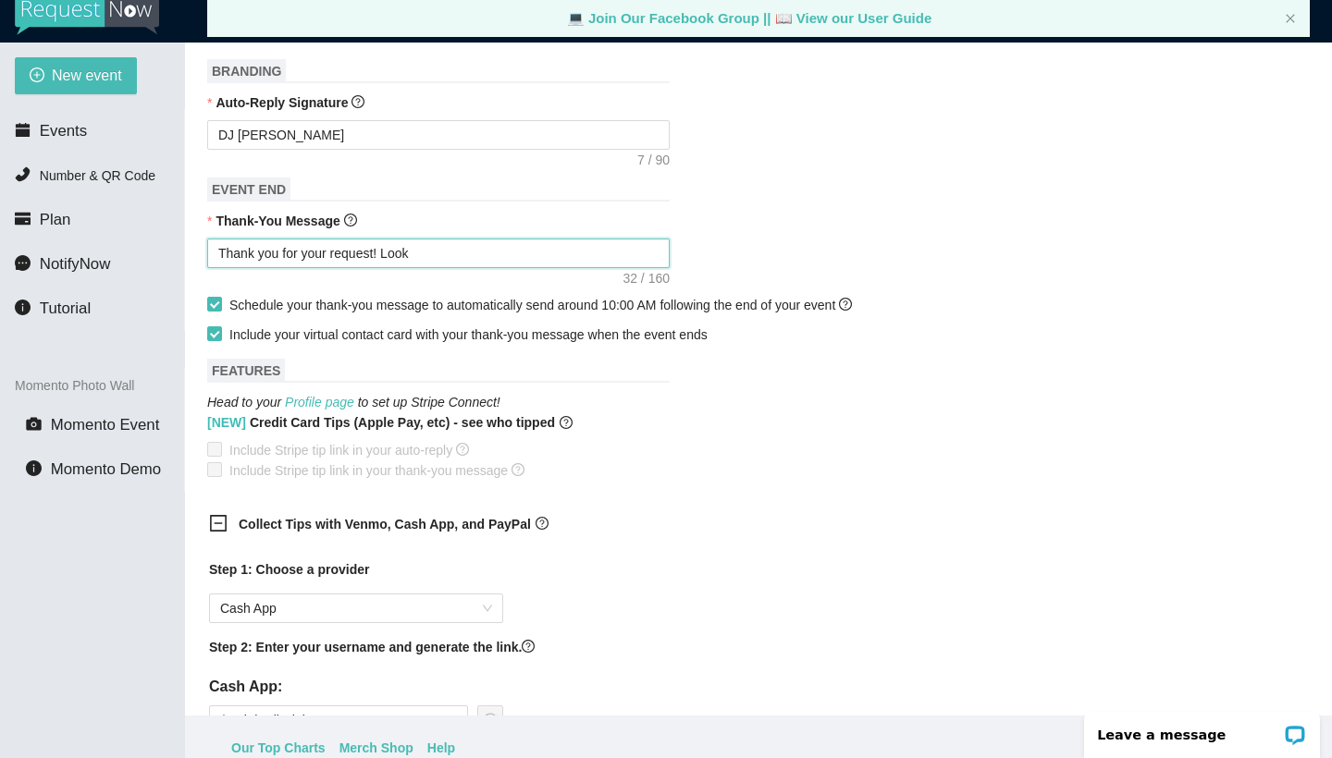
type textarea "Thank you for your request! Looki"
type textarea "Thank you for your request! Lookin"
type textarea "Thank you for your request! Looking"
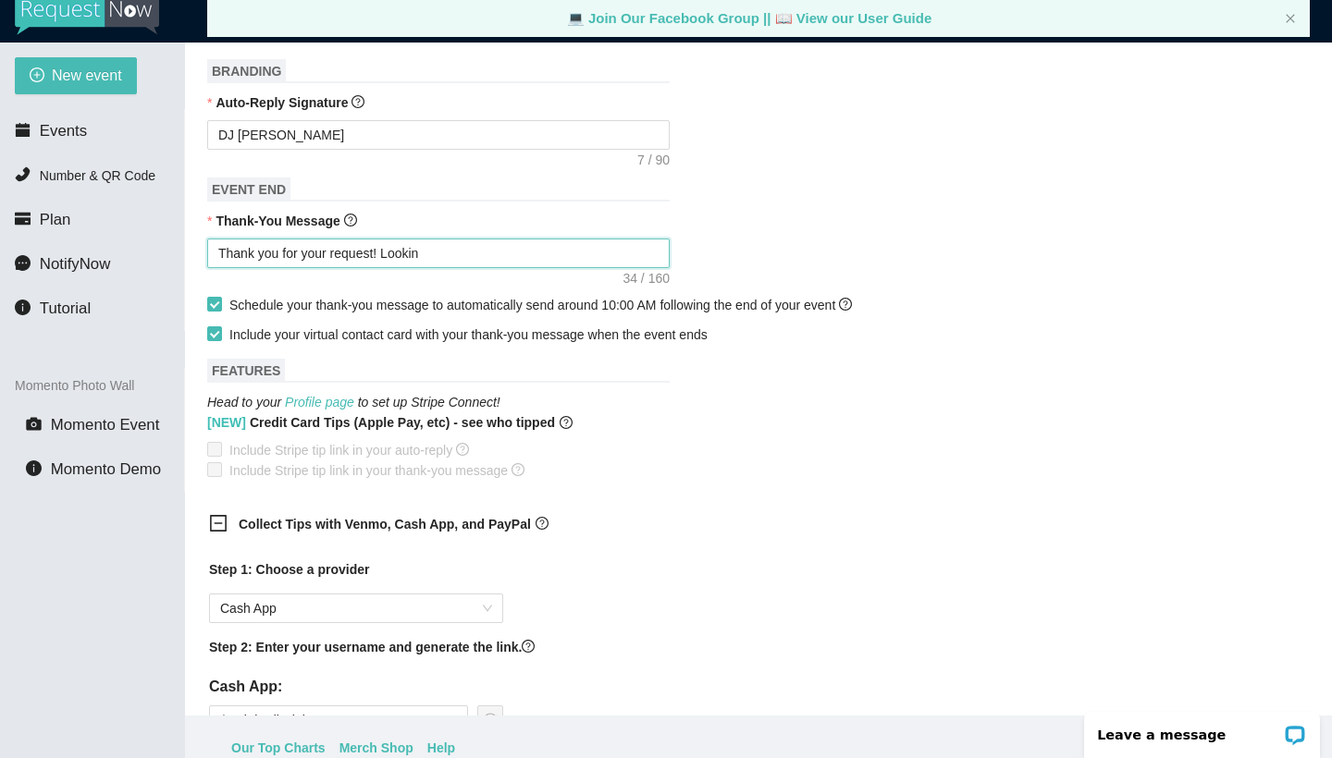
type textarea "Thank you for your request! Looking"
type textarea "Thank you for your request! Looking f"
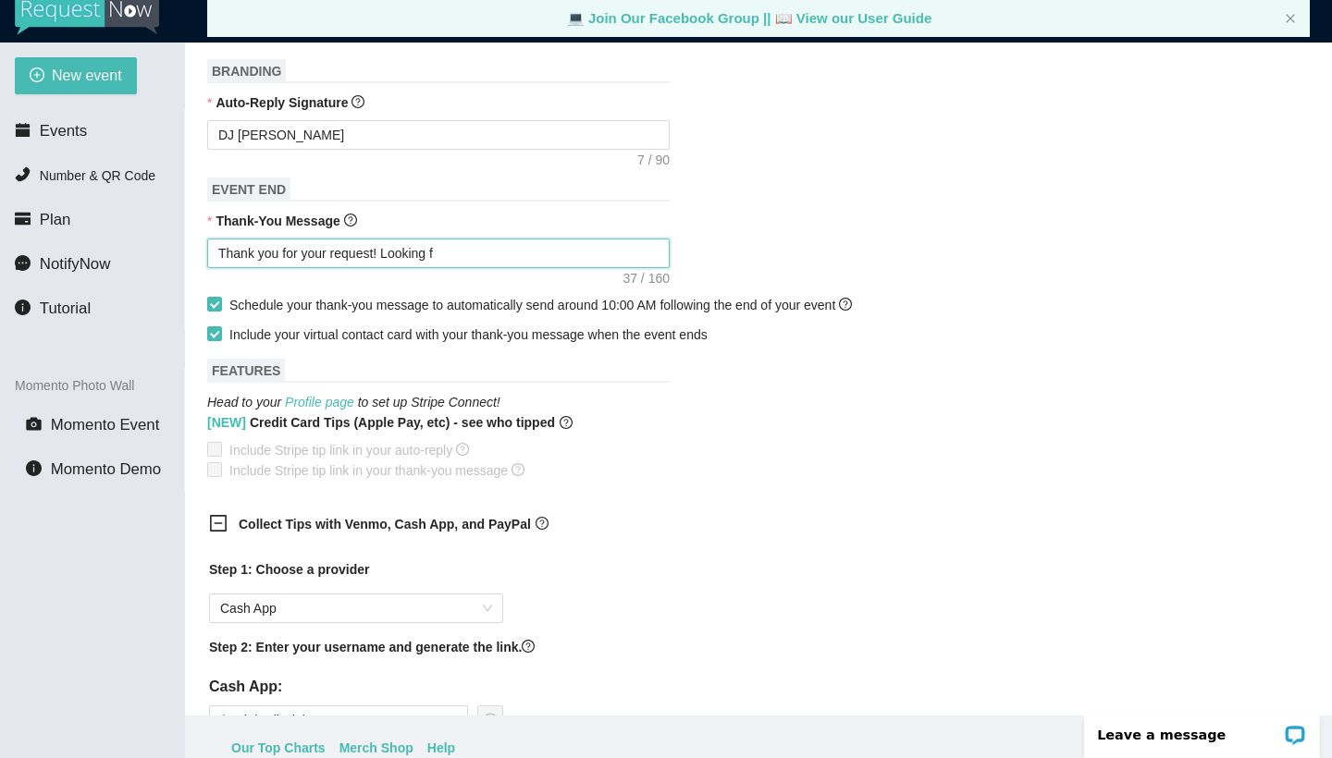
type textarea "Thank you for your request! Looking fo"
type textarea "Thank you for your request! Looking for"
type textarea "Thank you for your request! Looking forw"
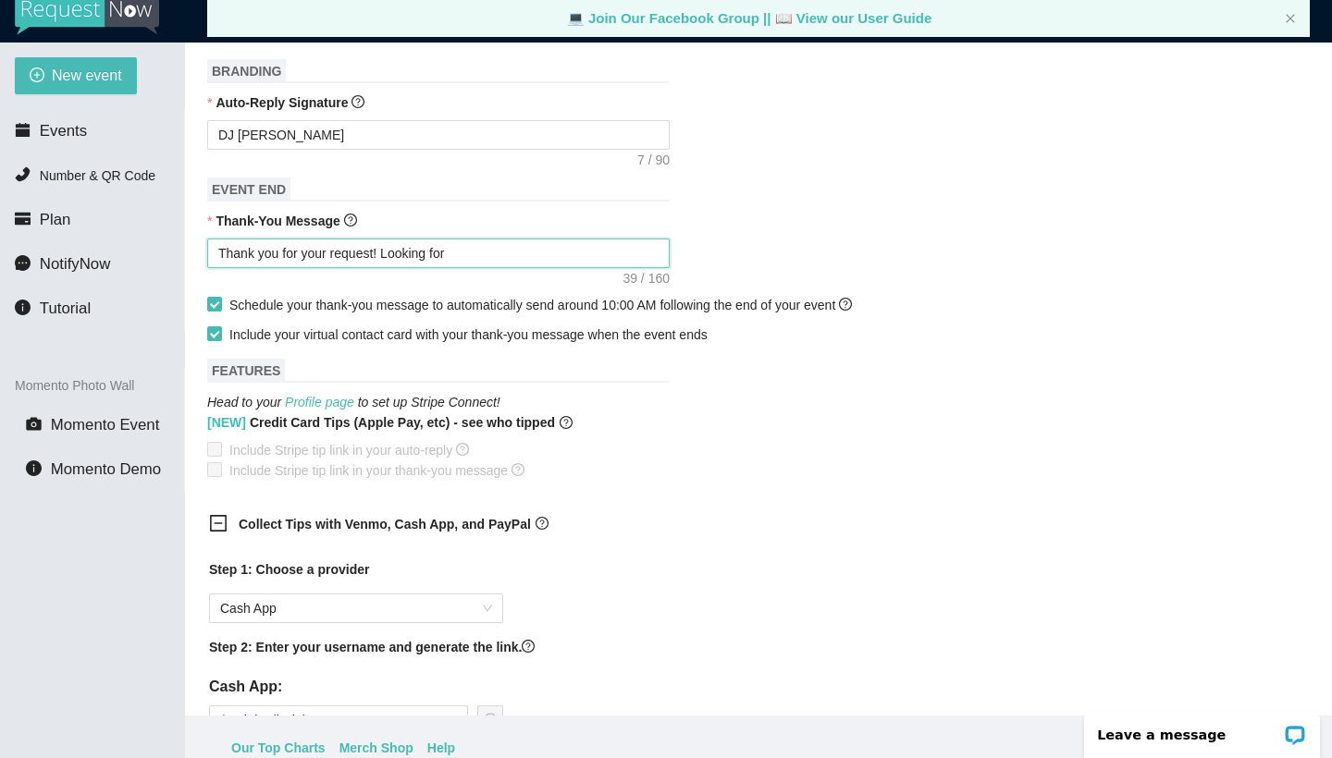
type textarea "Thank you for your request! Looking forw"
type textarea "Thank you for your request! Looking forwr"
type textarea "Thank you for your request! Looking forw"
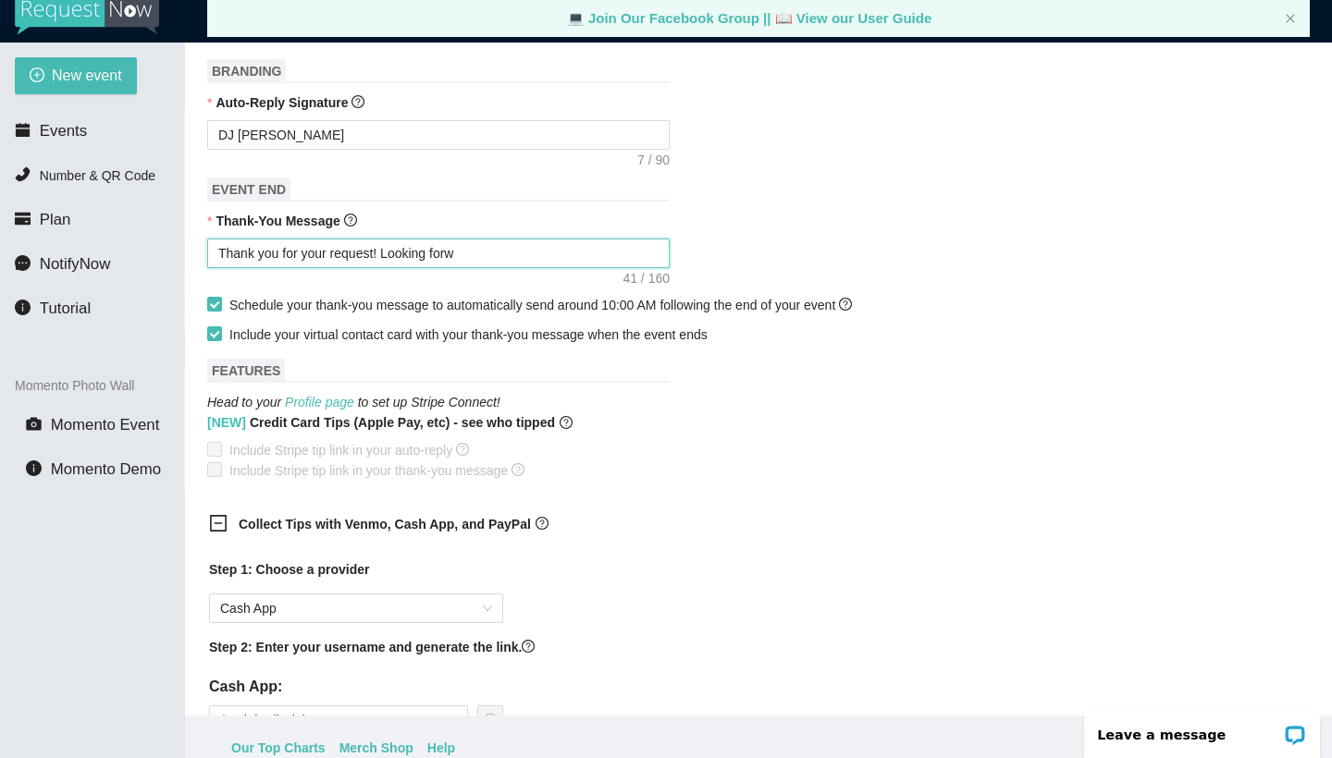
type textarea "Thank you for your request! Looking forwa"
type textarea "Thank you for your request! Looking forwar"
type textarea "Thank you for your request! Looking forward"
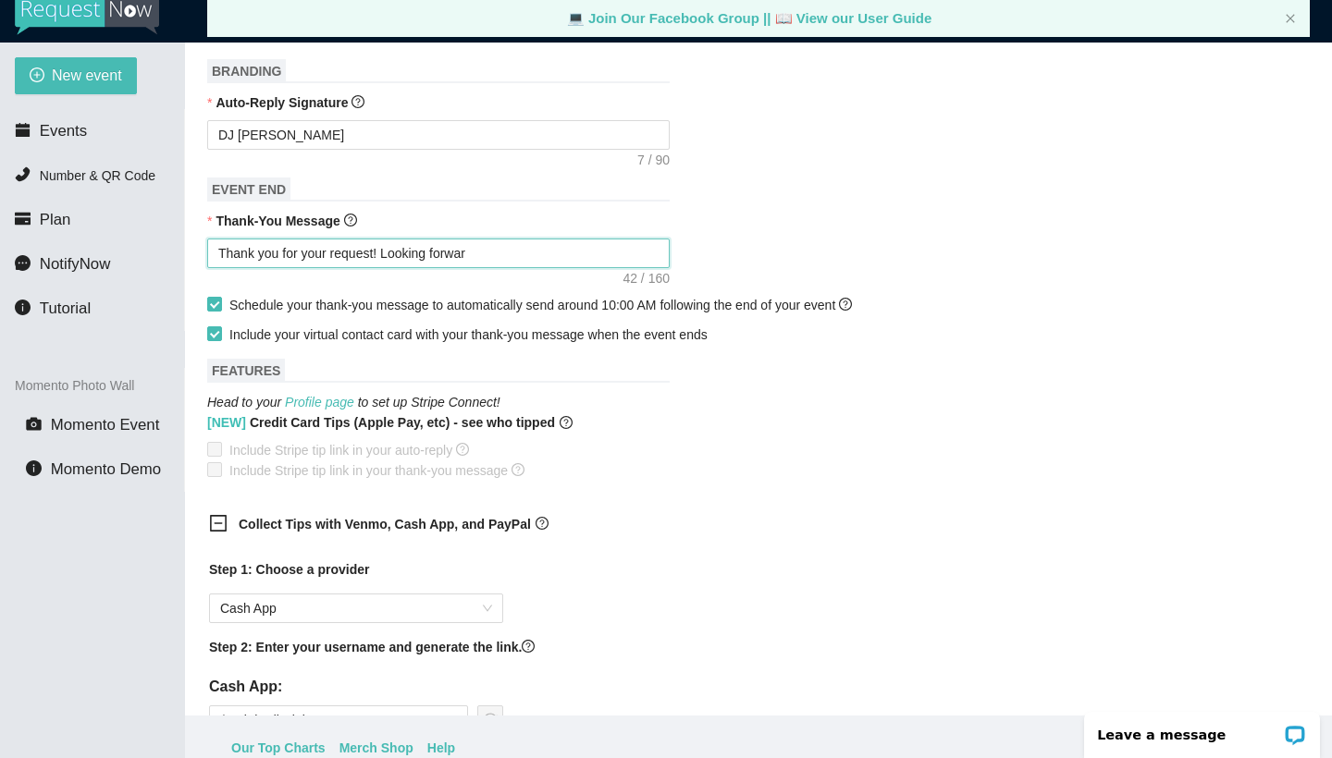
type textarea "Thank you for your request! Looking forward"
type textarea "Thank you for your request! Looking forward t"
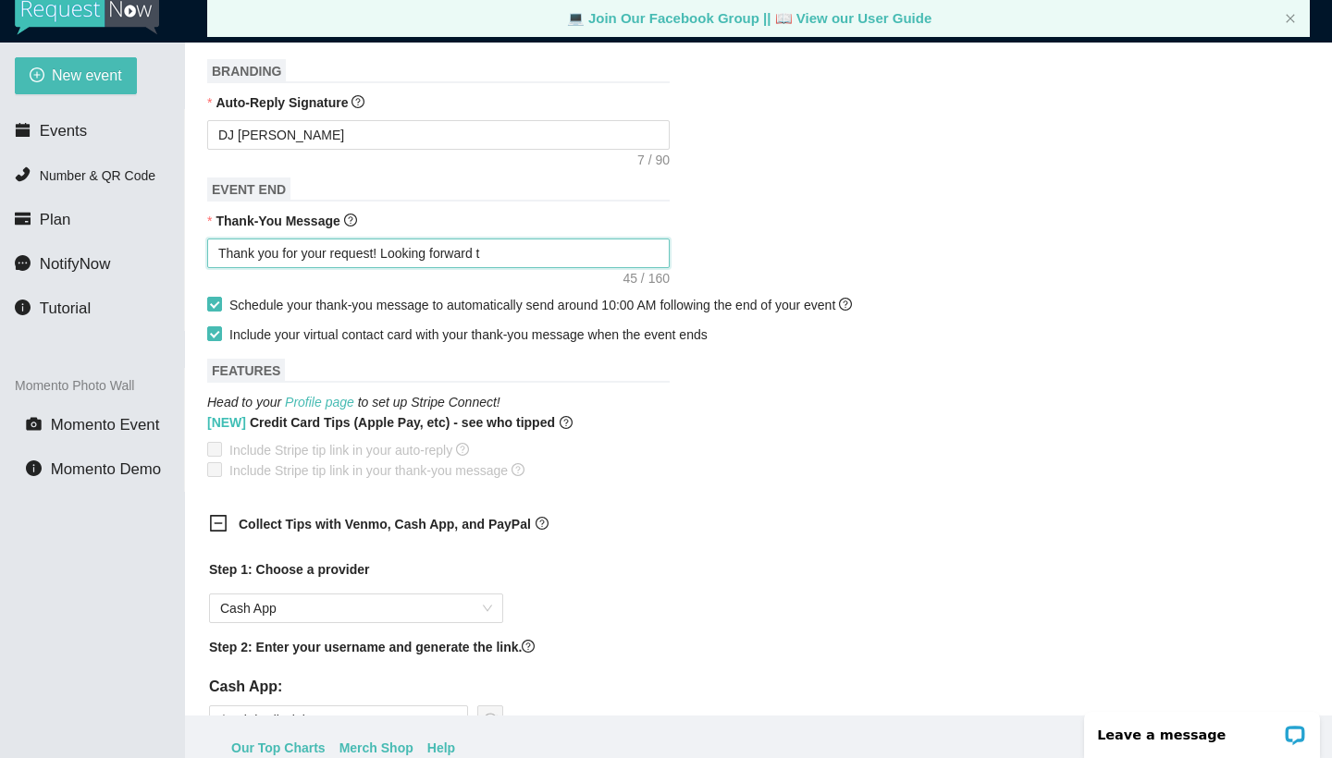
type textarea "Thank you for your request! Looking forward t"
type textarea "Thank you for your request! Looking forward to"
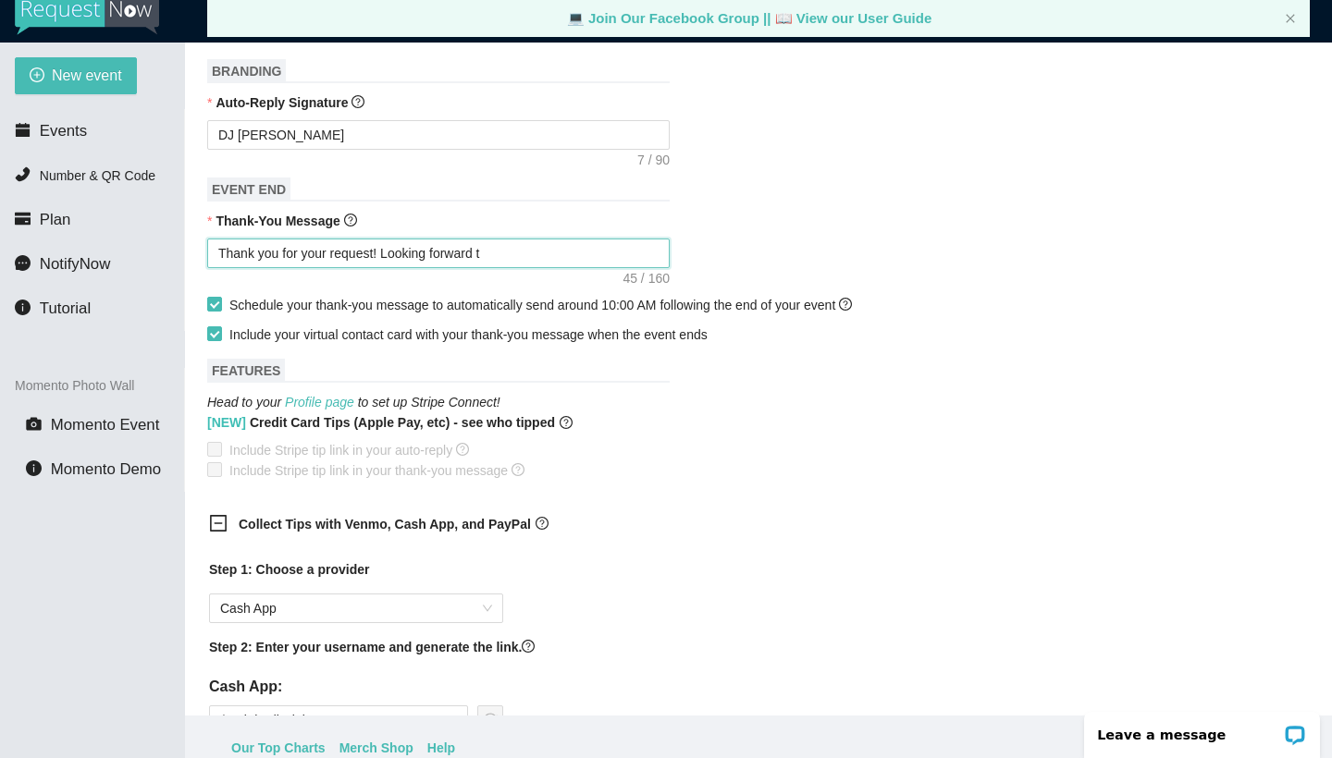
type textarea "Thank you for your request! Looking forward to"
type textarea "Thank you for your request! Looking forward toH"
type textarea "Thank you for your request! Looking forward toHo"
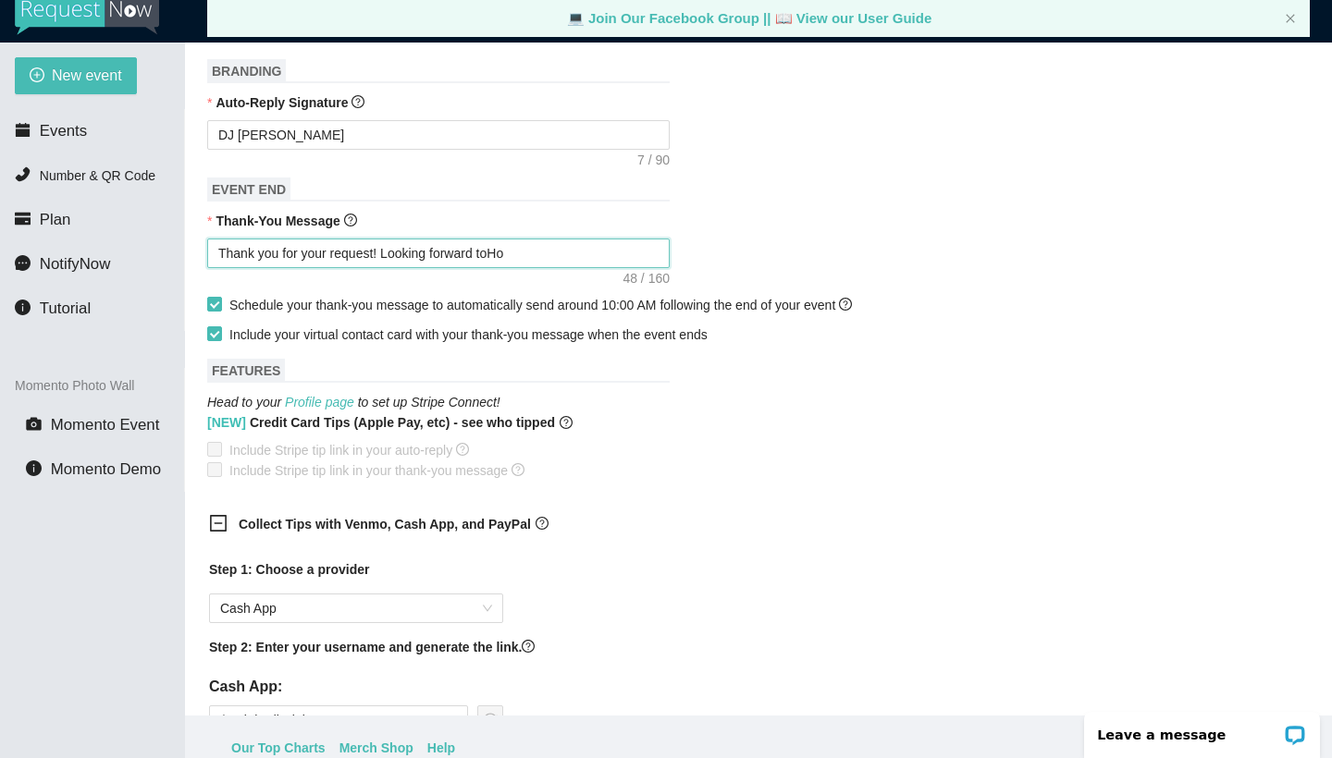
type textarea "Thank you for your request! Looking forward toHom"
type textarea "Thank you for your request! Looking forward toHo"
type textarea "Thank you for your request! Looking forward toH"
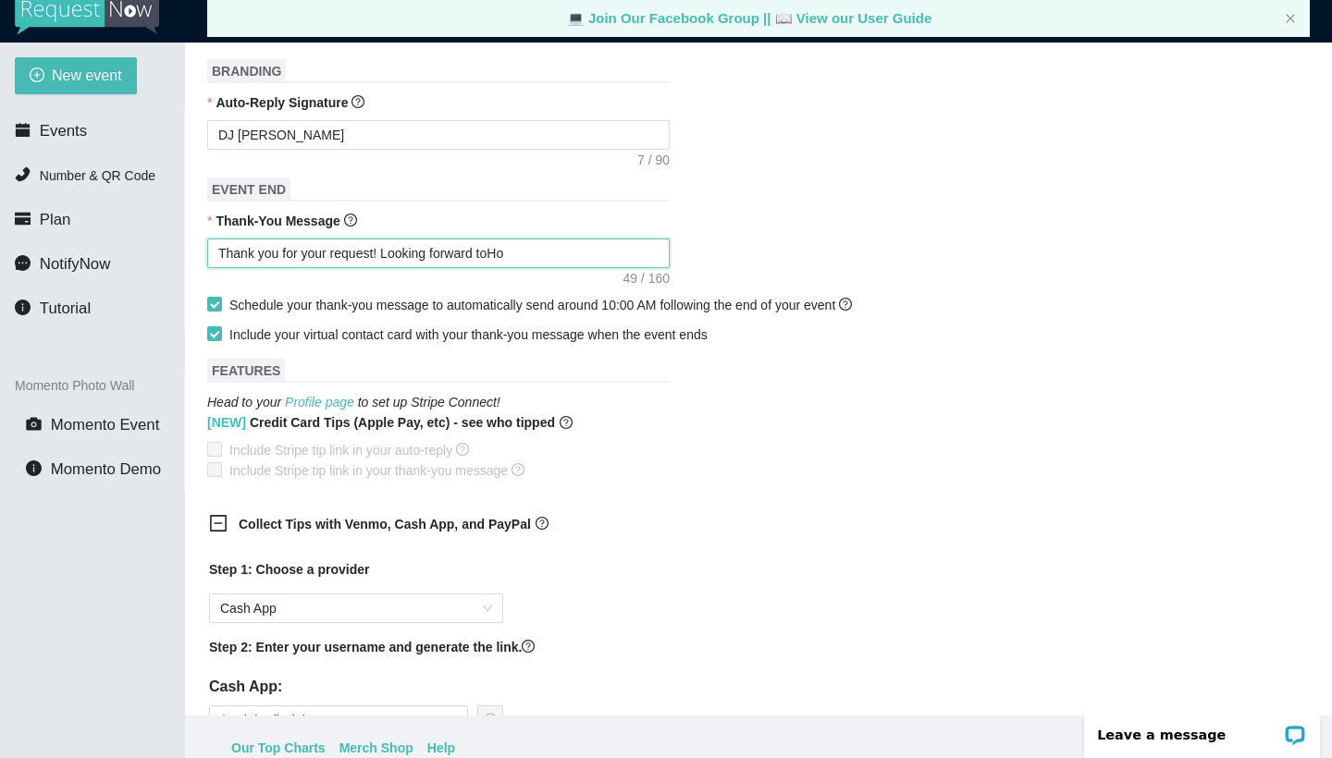
type textarea "Thank you for your request! Looking forward toH"
type textarea "Thank you for your request! Looking forward to"
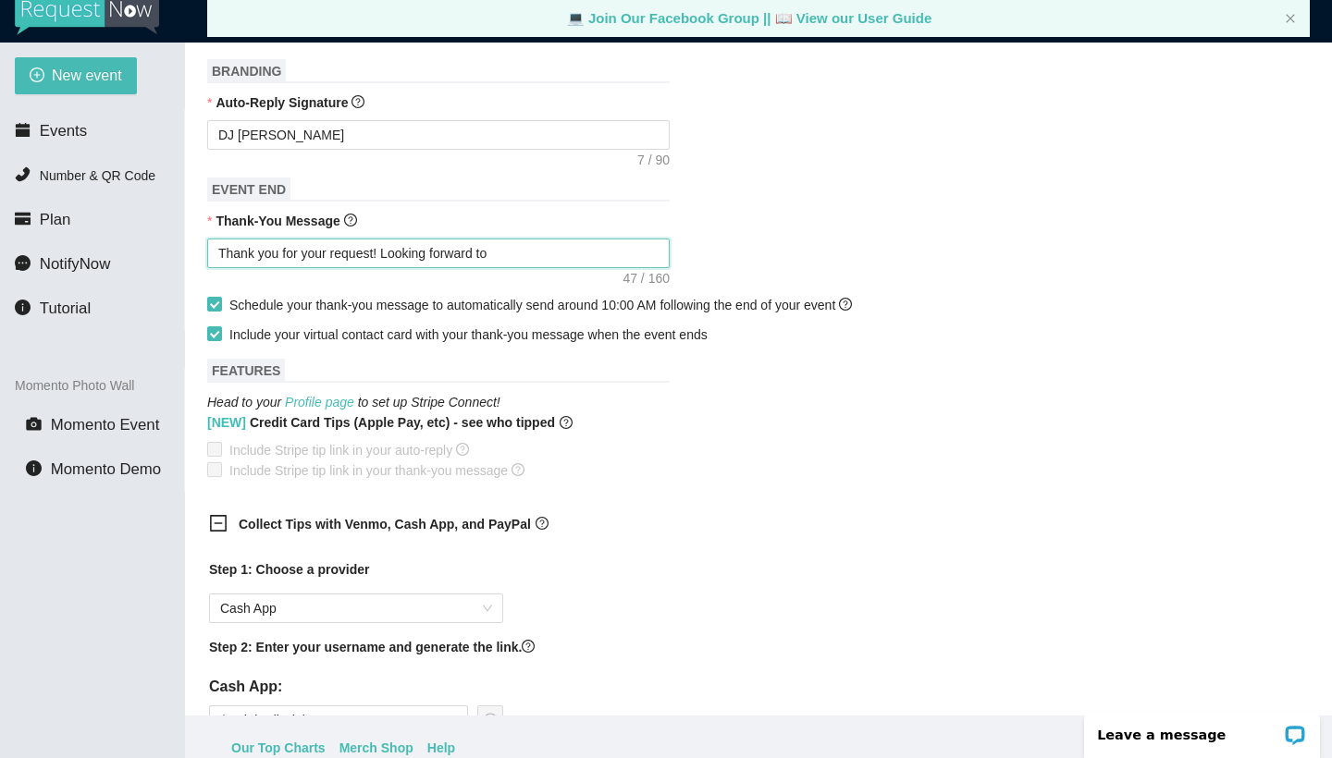
type textarea "Thank you for your request! Looking forward to H"
type textarea "Thank you for your request! Looking forward to [PERSON_NAME]"
type textarea "Thank you for your request! Looking forward to Hom"
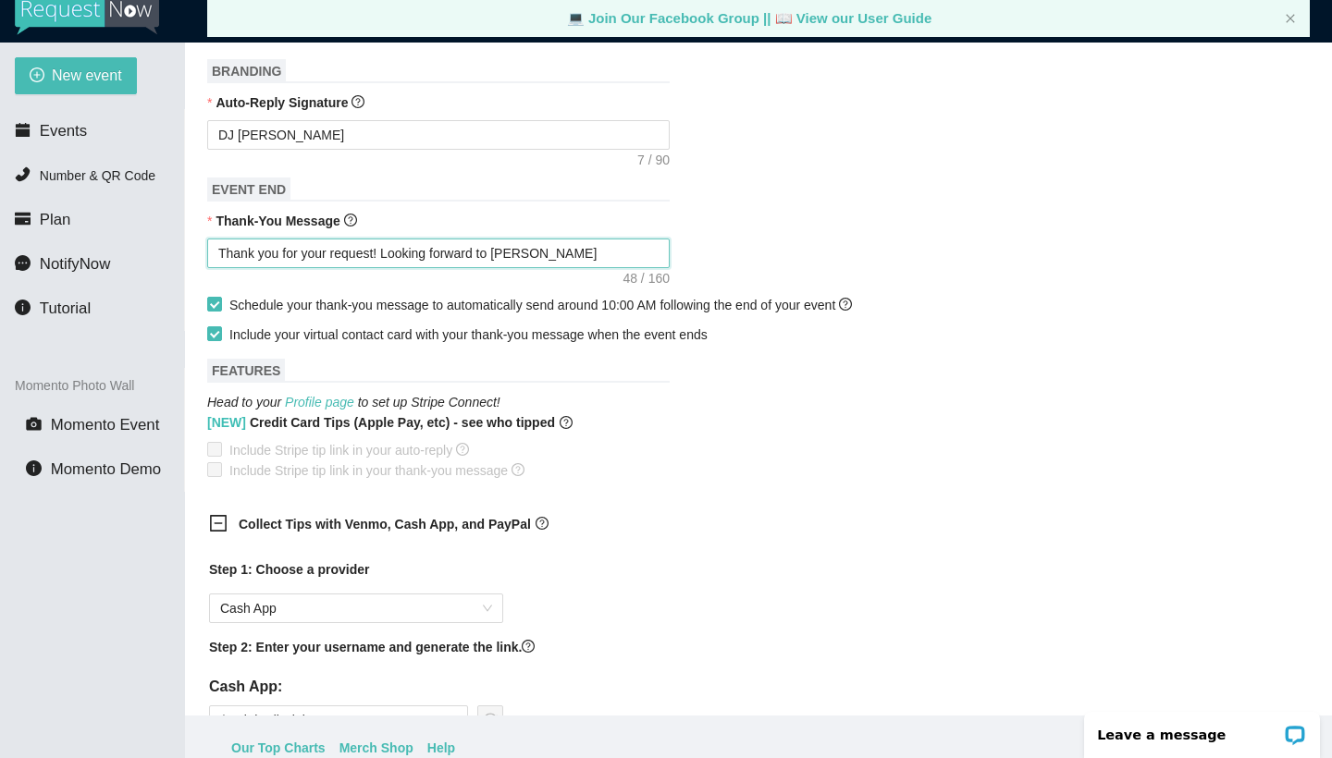
type textarea "Thank you for your request! Looking forward to Hom"
type textarea "Thank you for your request! Looking forward to Home"
type textarea "Thank you for your request! Looking forward to Homec"
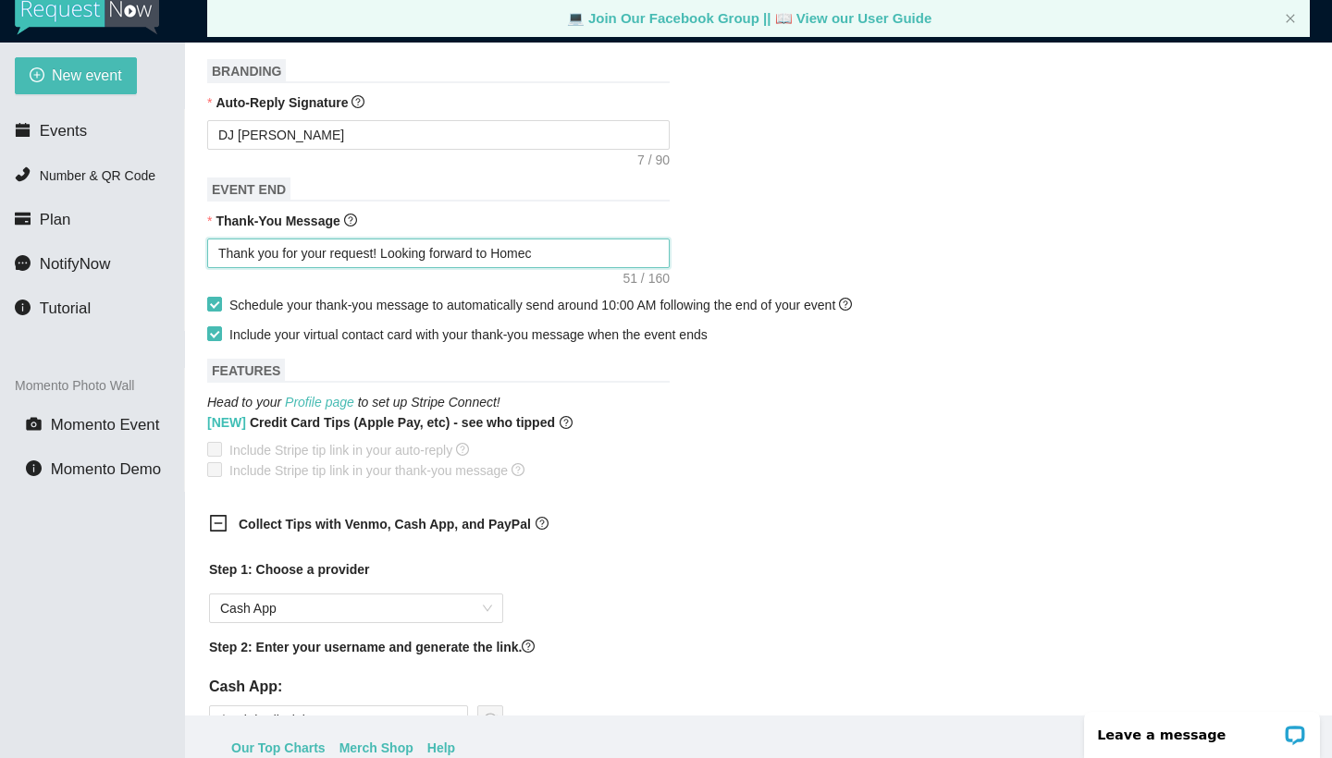
type textarea "Thank you for your request! Looking forward to Homeco"
type textarea "Thank you for your request! Looking forward to Homecom"
type textarea "Thank you for your request! Looking forward to Homecomi"
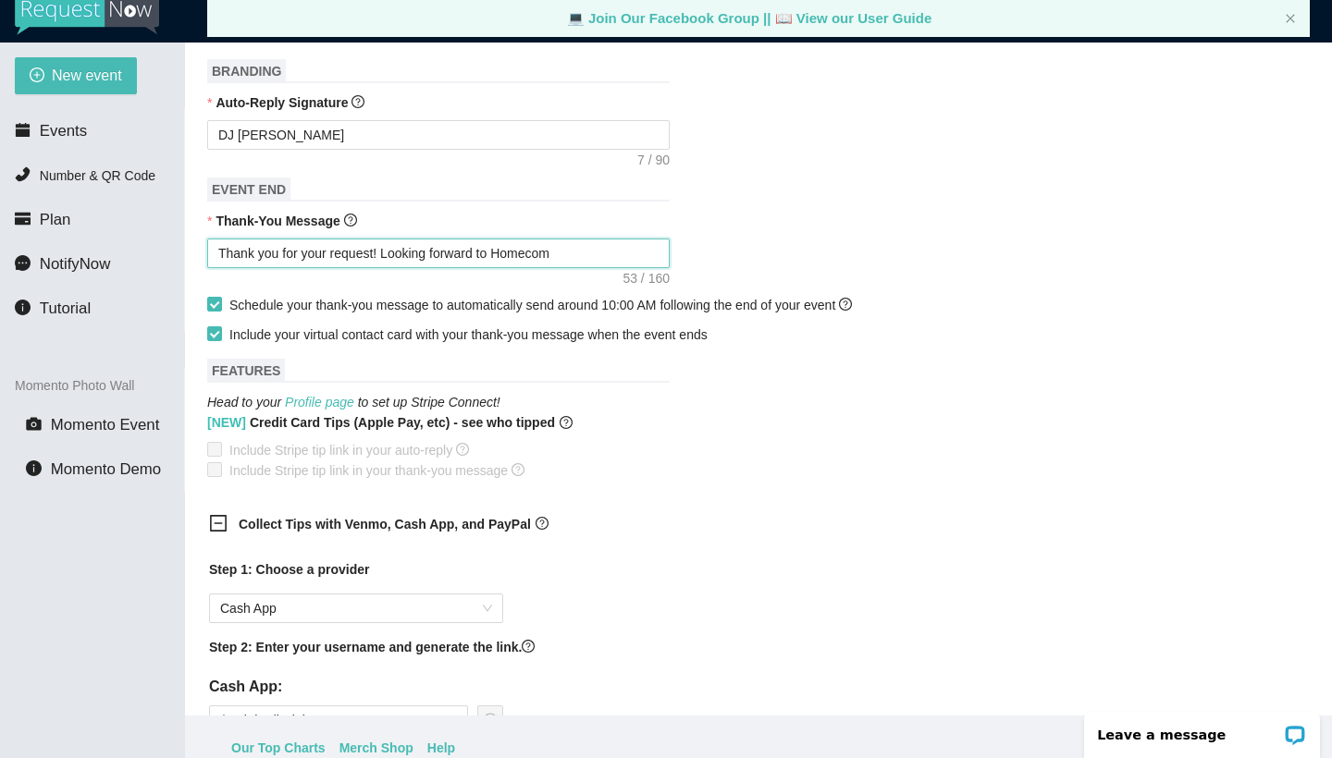
type textarea "Thank you for your request! Looking forward to Homecomi"
type textarea "Thank you for your request! Looking forward to Homecomin"
type textarea "Thank you for your request! Looking forward to Homecoming"
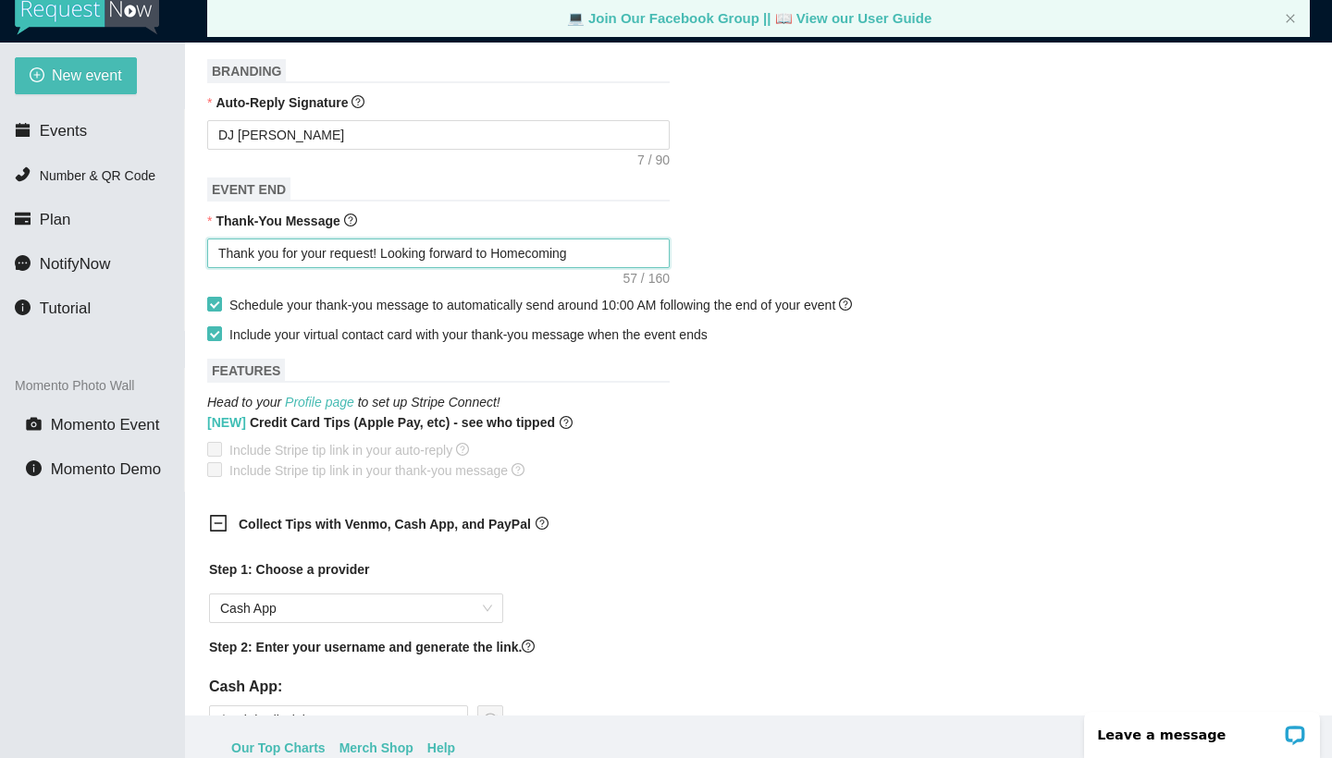
type textarea "Thank you for your request! Looking forward to Homecoming"
type textarea "Thank you for your request! Looking forward to Homecoming a"
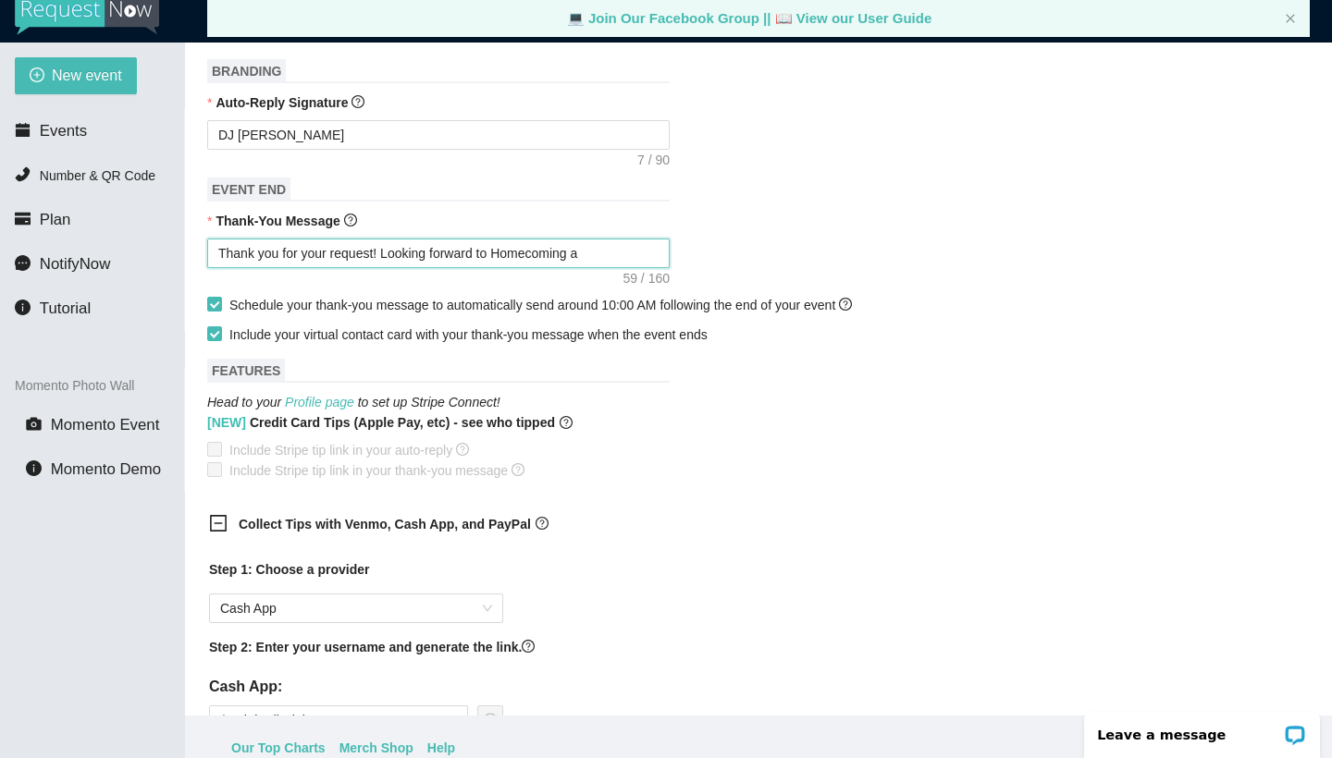
type textarea "Thank you for your request! Looking forward to Homecoming a"
type textarea "Thank you for your request! Looking forward to Homecoming at"
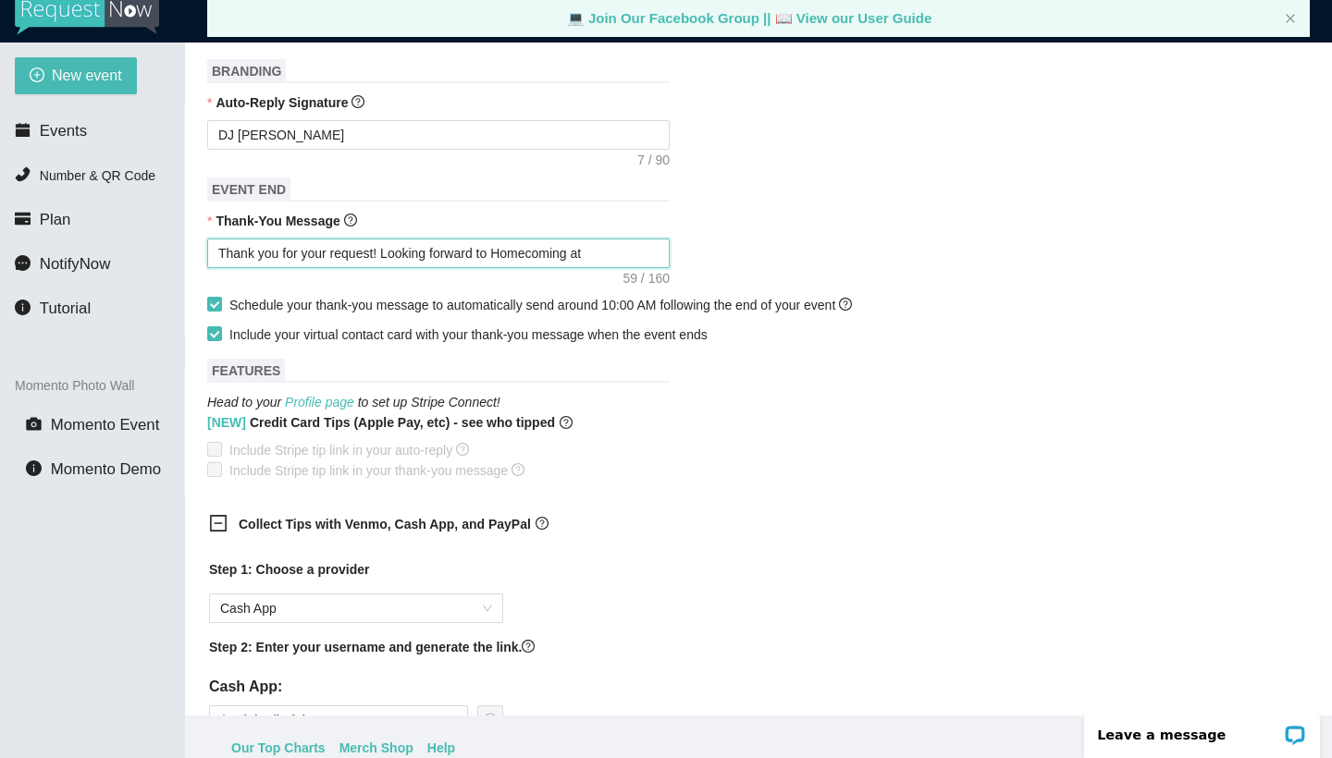
type textarea "Thank you for your request! Looking forward to Homecoming at"
type textarea "Thank you for your request! Looking forward to Homecoming at P"
type textarea "Thank you for your request! Looking forward to Homecoming at [GEOGRAPHIC_DATA]"
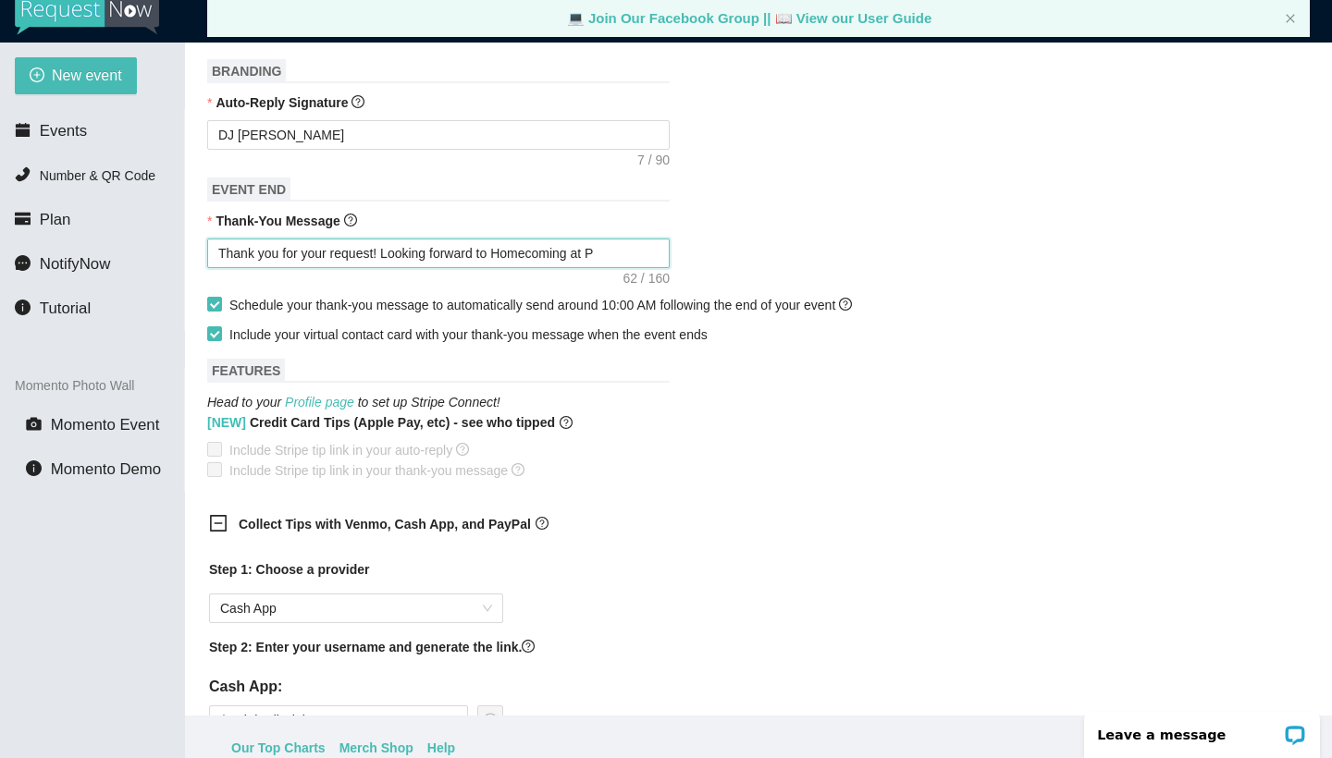
type textarea "Thank you for your request! Looking forward to Homecoming at [GEOGRAPHIC_DATA]"
type textarea "Thank you for your request! Looking forward to Homecoming at Plan"
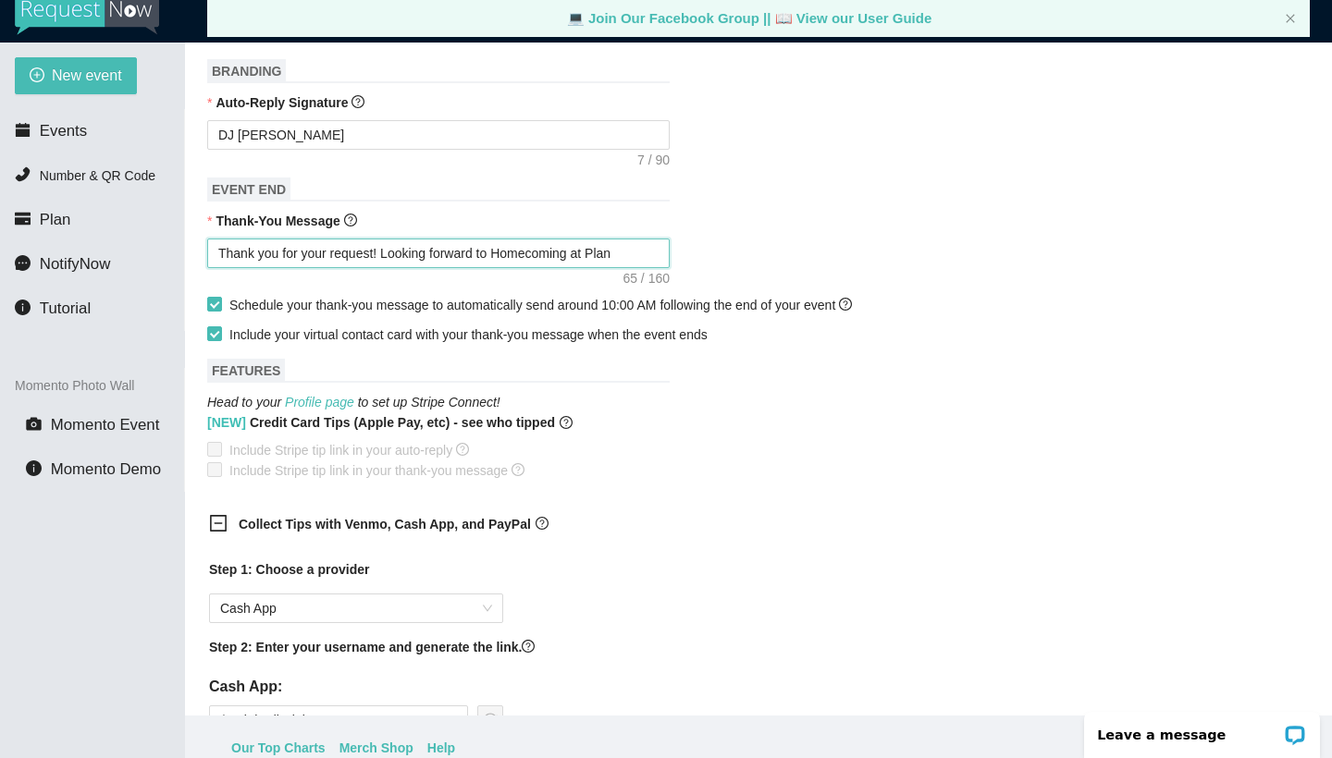
type textarea "Thank you for your request! Looking forward to Homecoming at [GEOGRAPHIC_DATA]"
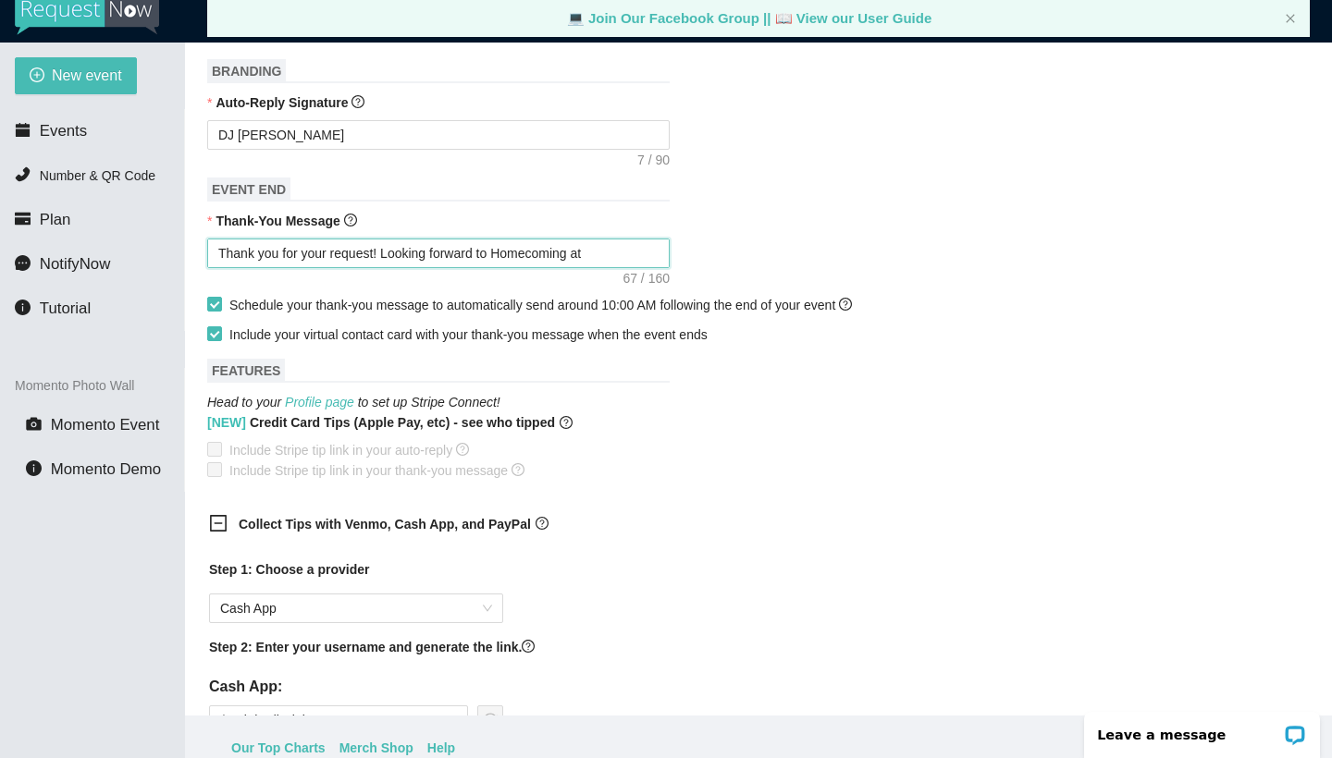
type textarea "Thank you for your request! Looking forward to Homecoming at [GEOGRAPHIC_DATA]"
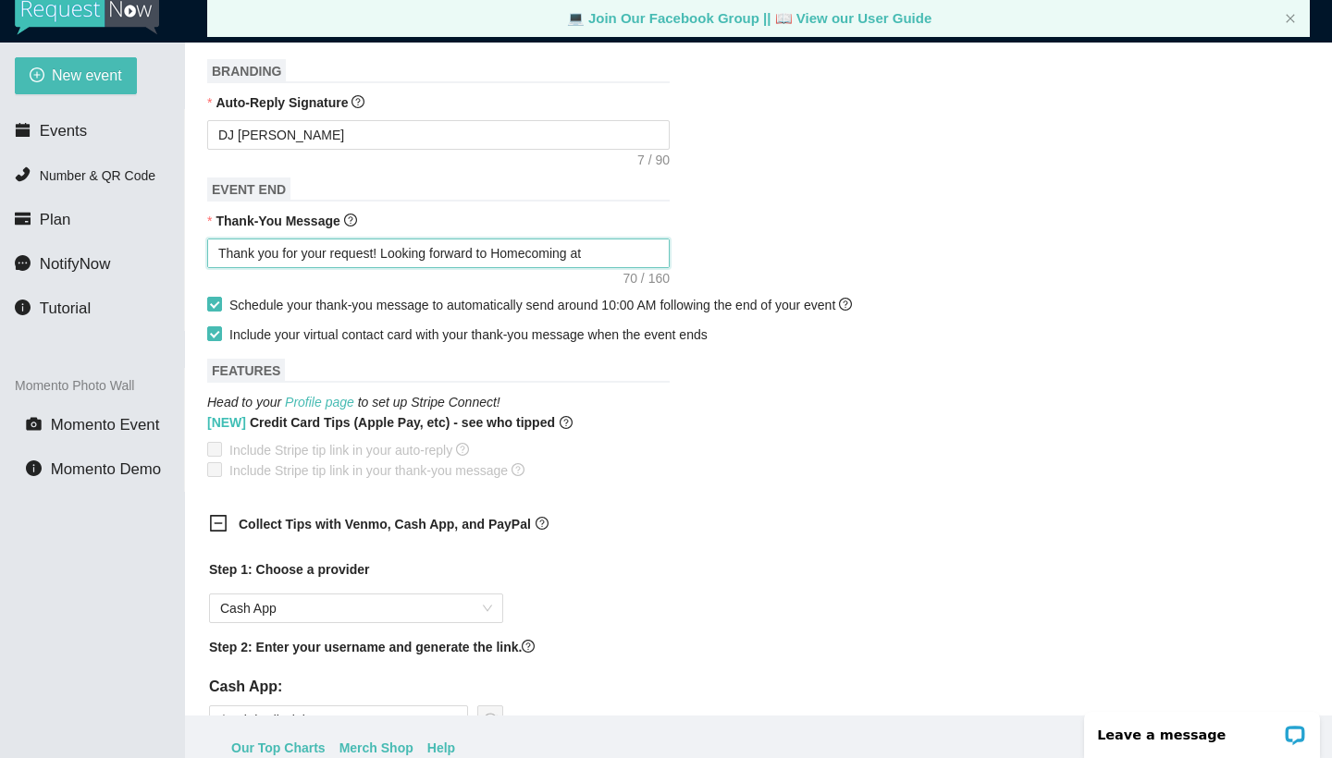
type textarea "Thank you for your request! Looking forward to Homecoming at [GEOGRAPHIC_DATA]"
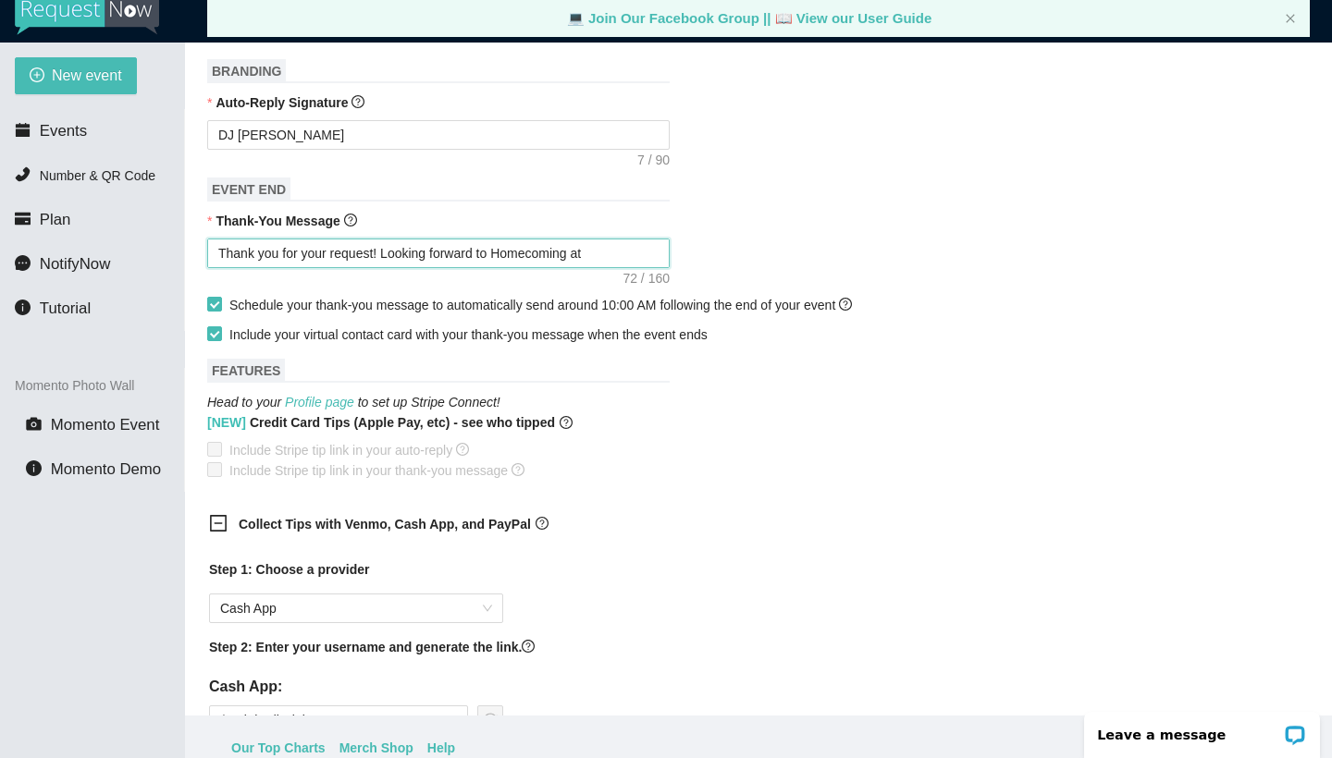
type textarea "Thank you for your request! Looking forward to Homecoming at [GEOGRAPHIC_DATA]"
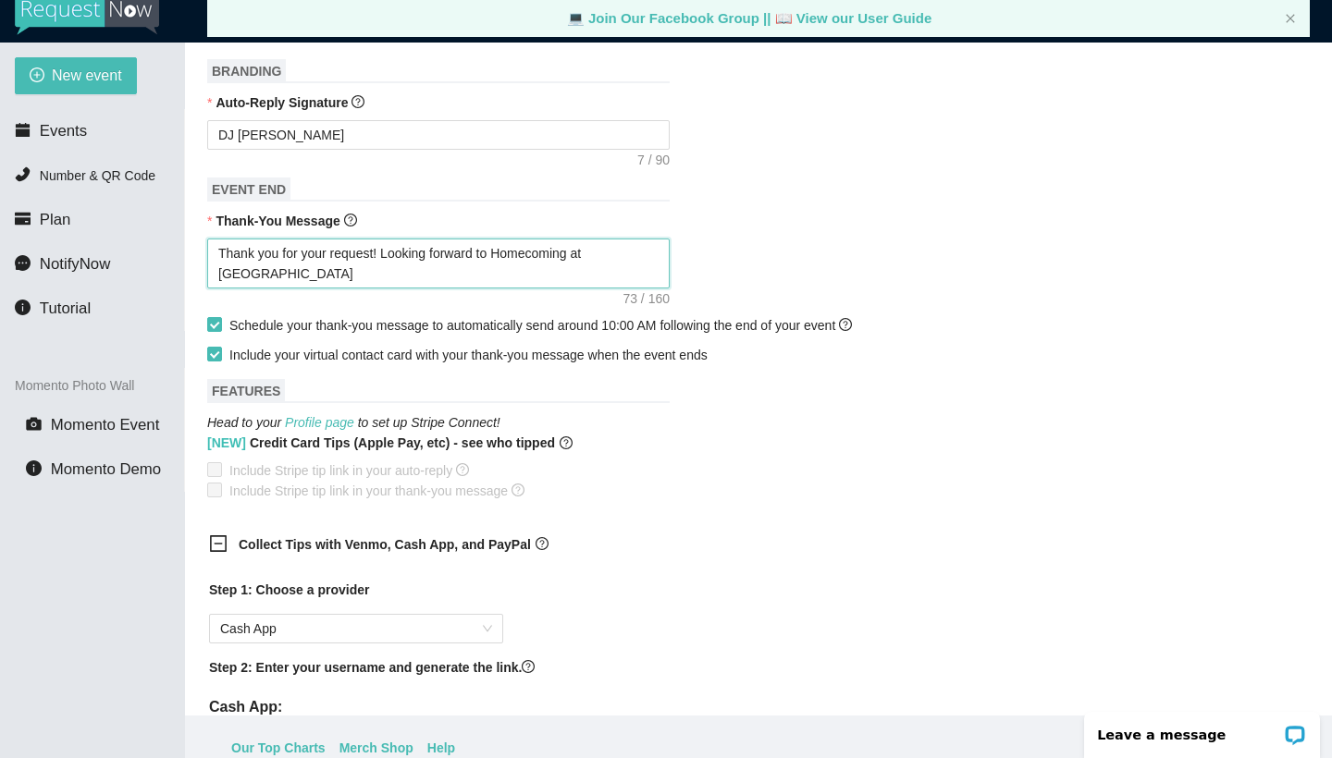
type textarea "Thank you for your request! Looking forward to Homecoming at [GEOGRAPHIC_DATA]"
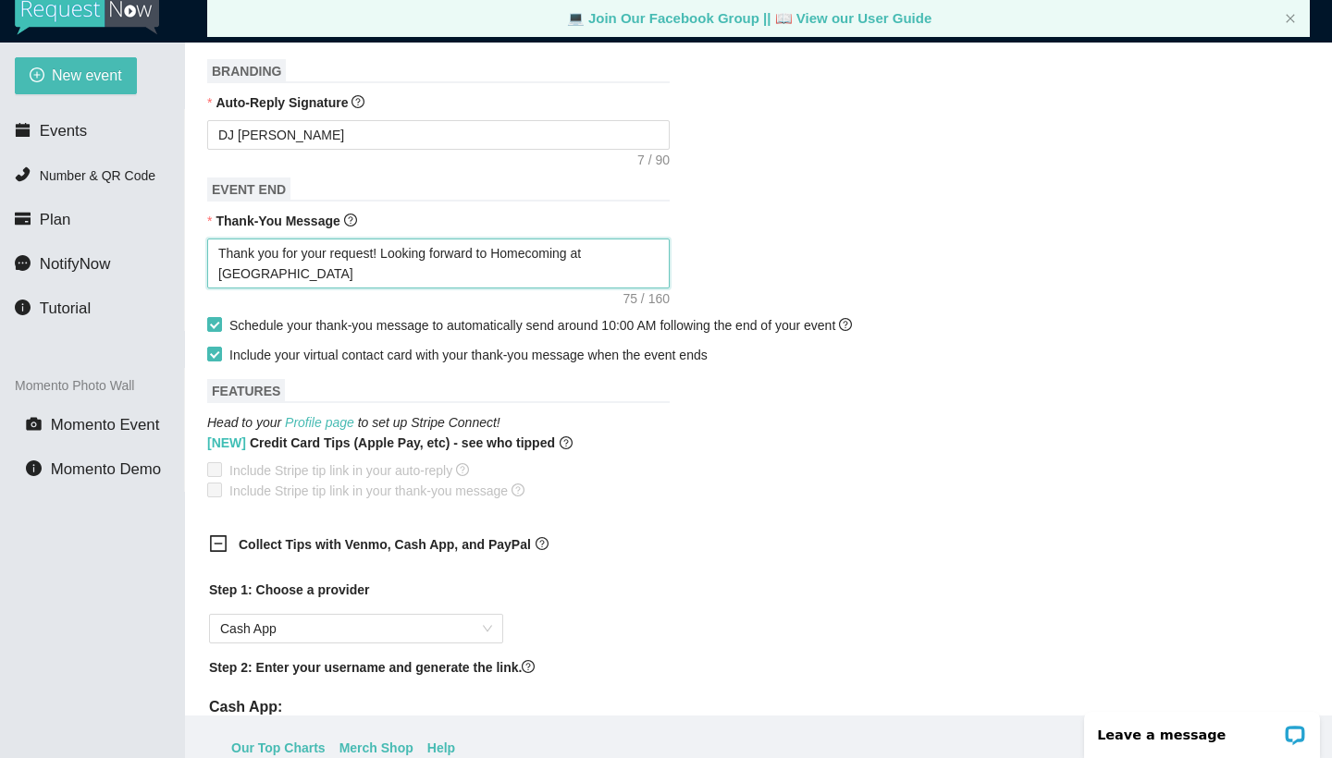
type textarea "Thank you for your request! Looking forward to Homecoming at [GEOGRAPHIC_DATA]"
type textarea "Thank you for your request! Looking forward to Homecoming at [GEOGRAPHIC_DATA] …"
type textarea "Thank you for your request! Looking forward to Homecoming at [GEOGRAPHIC_DATA][…"
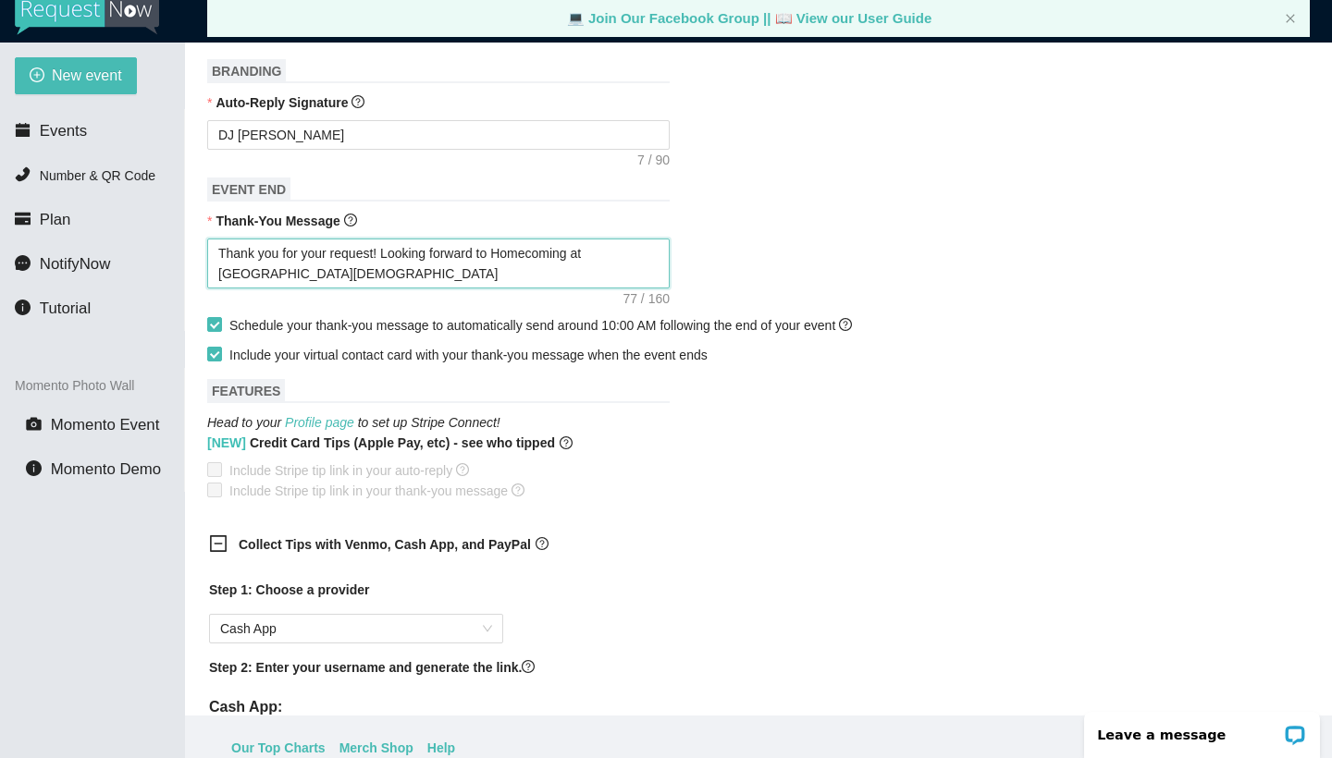
type textarea "Thank you for your request! Looking forward to Homecoming at [GEOGRAPHIC_DATA]"
type textarea "Thank you for your request! Looking forward to Homecoming at [GEOGRAPHIC_DATA][…"
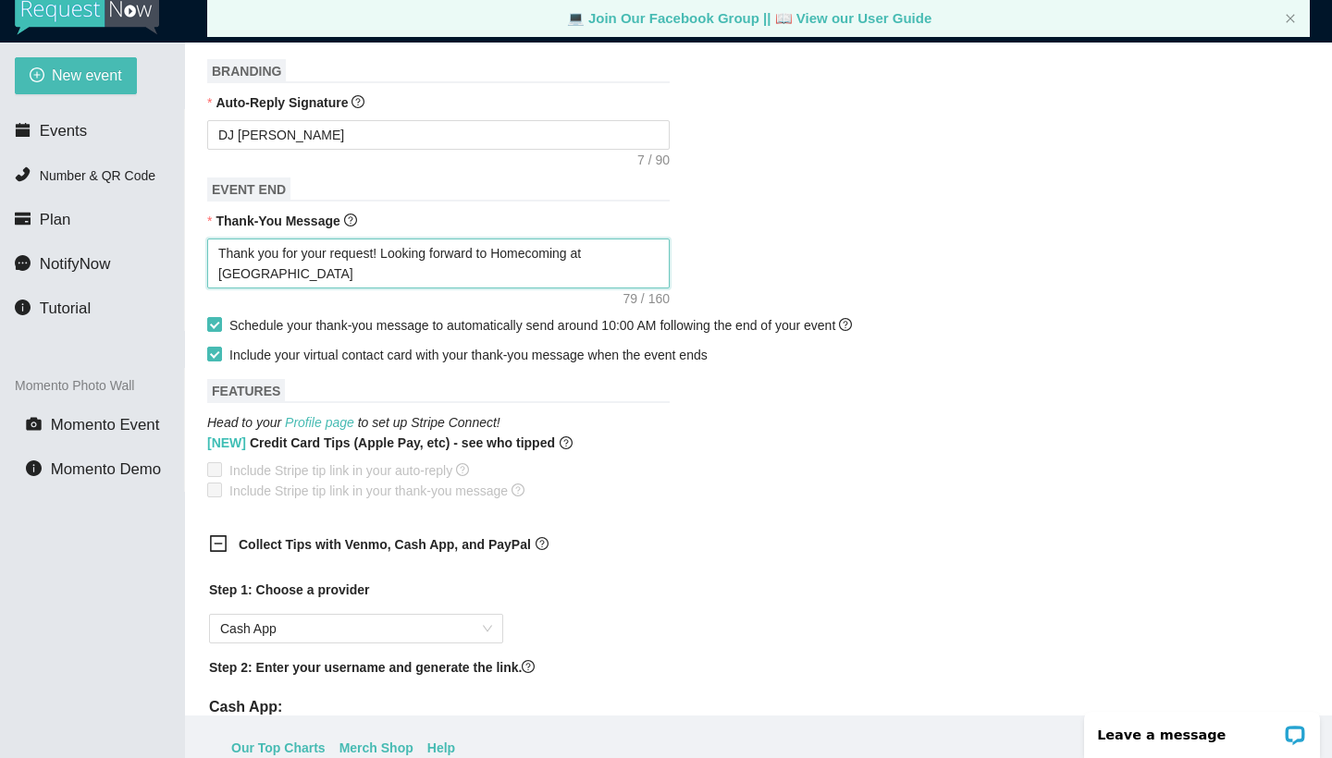
type textarea "Thank you for your request! Looking forward to Homecoming at [GEOGRAPHIC_DATA][…"
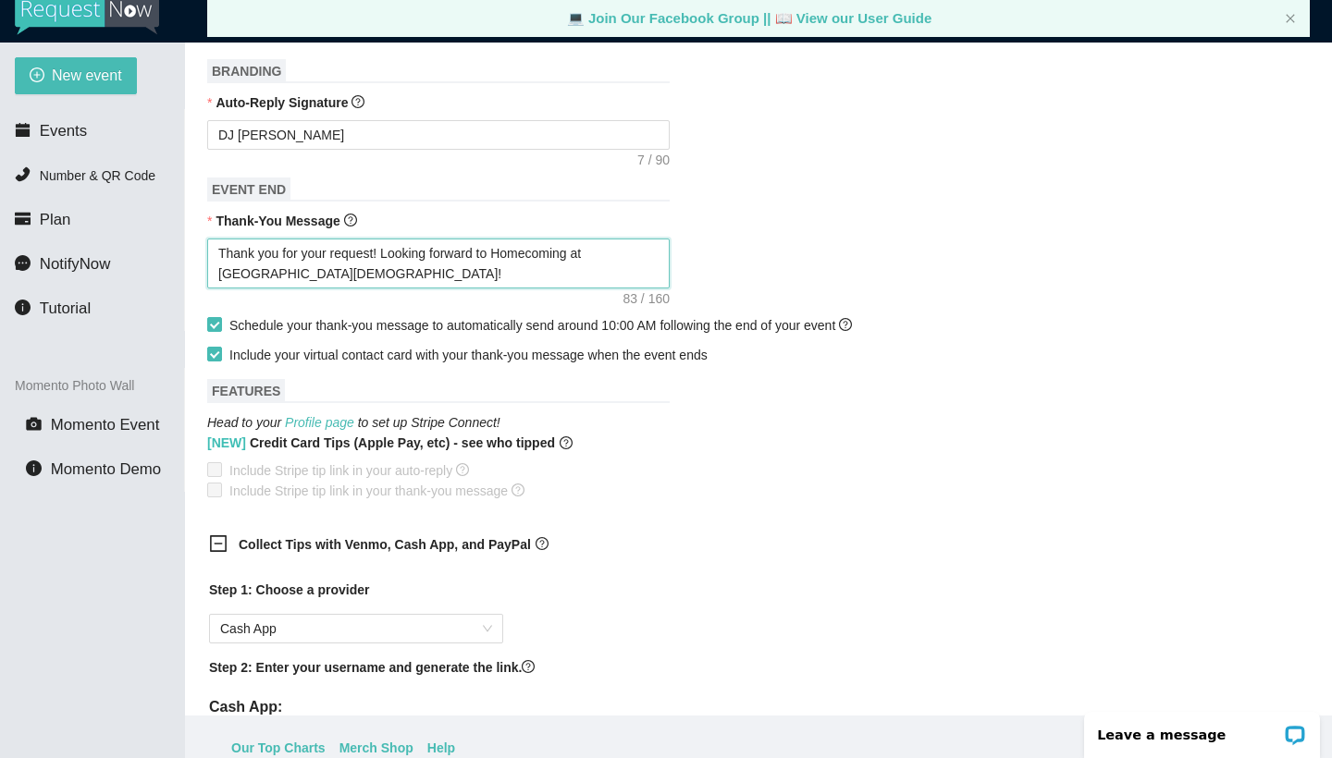
paste textarea "[URL][DOMAIN_NAME]"
type textarea "Thank you for your request! Looking forward to Homecoming at [GEOGRAPHIC_DATA][…"
click at [402, 133] on textarea "DJ [PERSON_NAME]" at bounding box center [438, 135] width 462 height 30
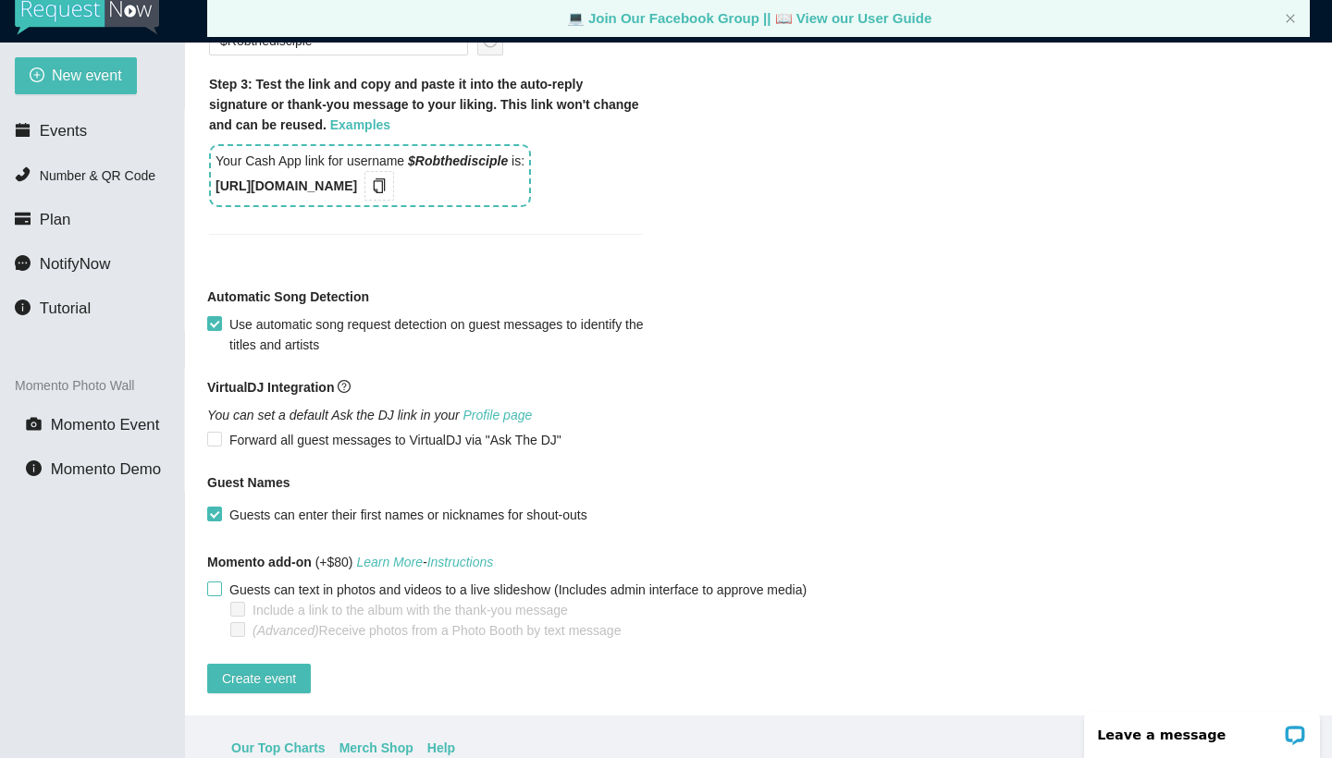
scroll to position [1522, 0]
click at [264, 669] on span "Create event" at bounding box center [259, 679] width 74 height 20
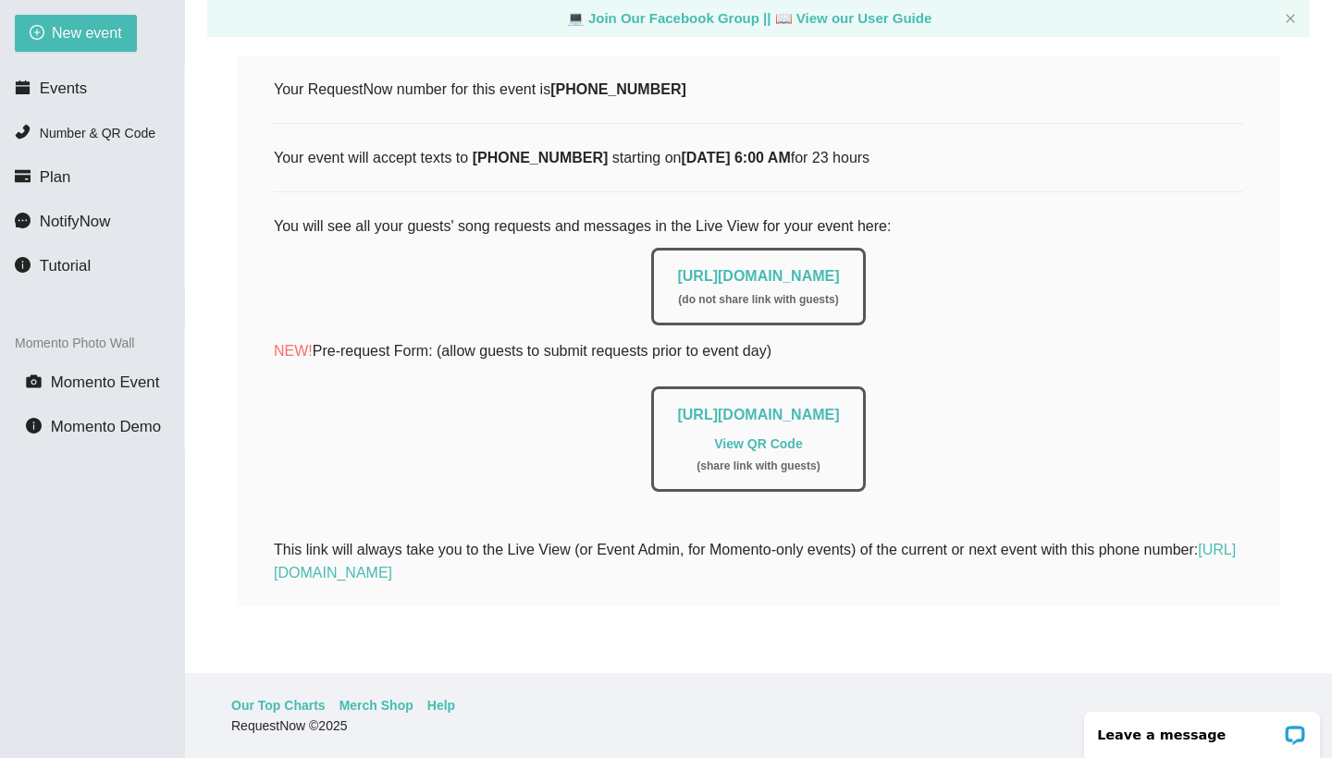
scroll to position [59, 0]
click at [739, 437] on link "View QR Code" at bounding box center [758, 444] width 88 height 15
click at [817, 407] on link "[URL][DOMAIN_NAME]" at bounding box center [758, 415] width 162 height 16
drag, startPoint x: 937, startPoint y: 145, endPoint x: 254, endPoint y: 146, distance: 682.5
click at [254, 147] on div "Your RequestNow number for this event is [PHONE_NUMBER] Your event will accept …" at bounding box center [758, 330] width 1043 height 551
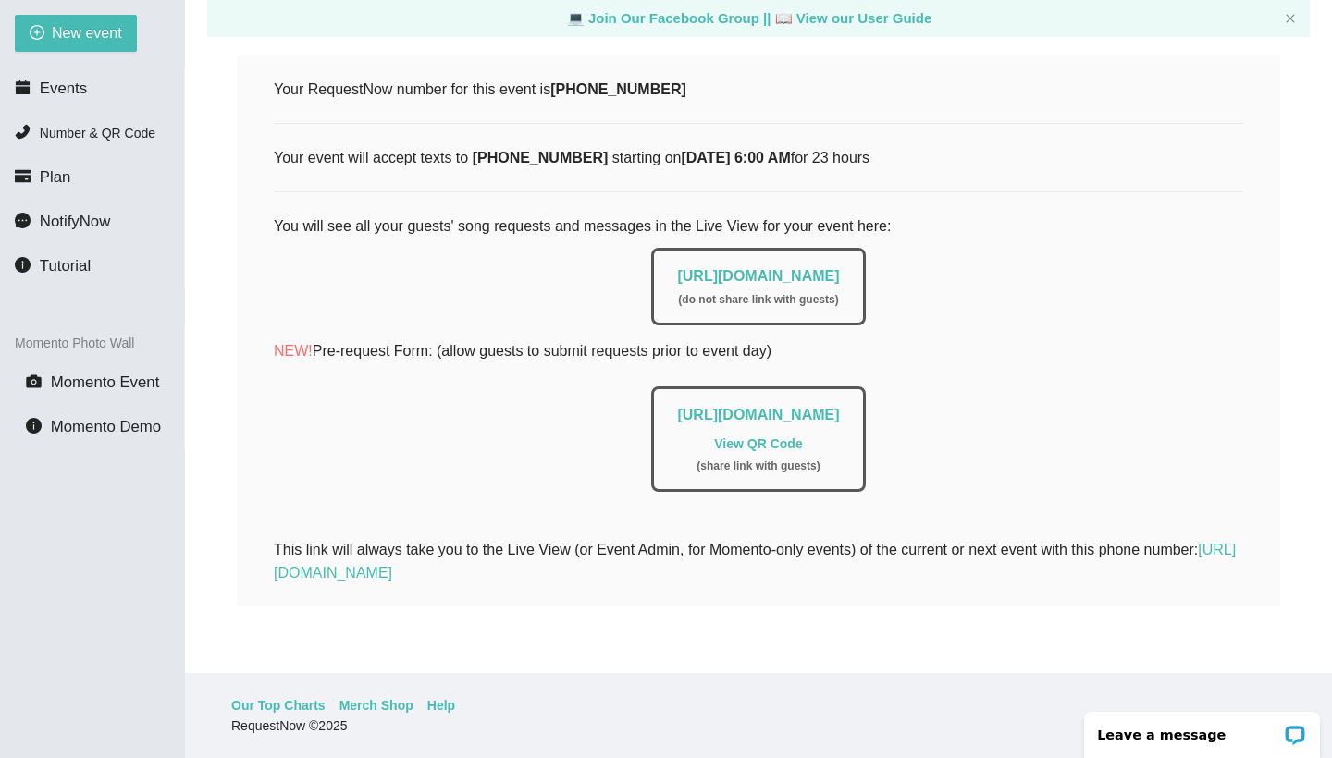
copy div "Your event will accept texts to [PHONE_NUMBER] starting on [DATE] 6:00 AM for 2…"
